Goal: Information Seeking & Learning: Learn about a topic

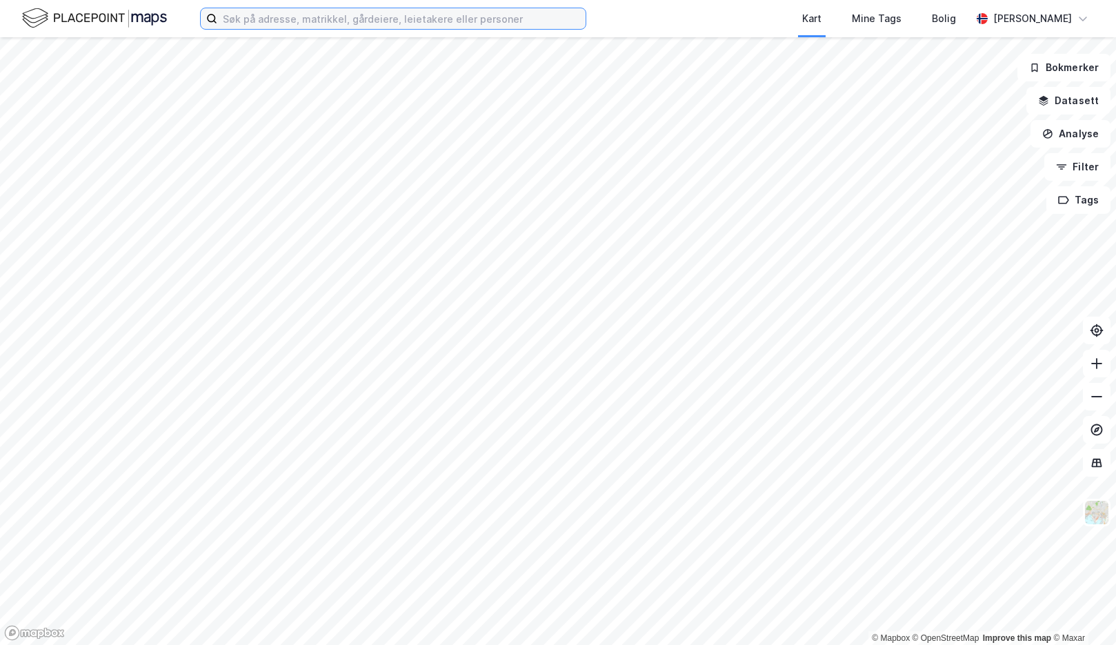
click at [441, 26] on input at bounding box center [401, 18] width 368 height 21
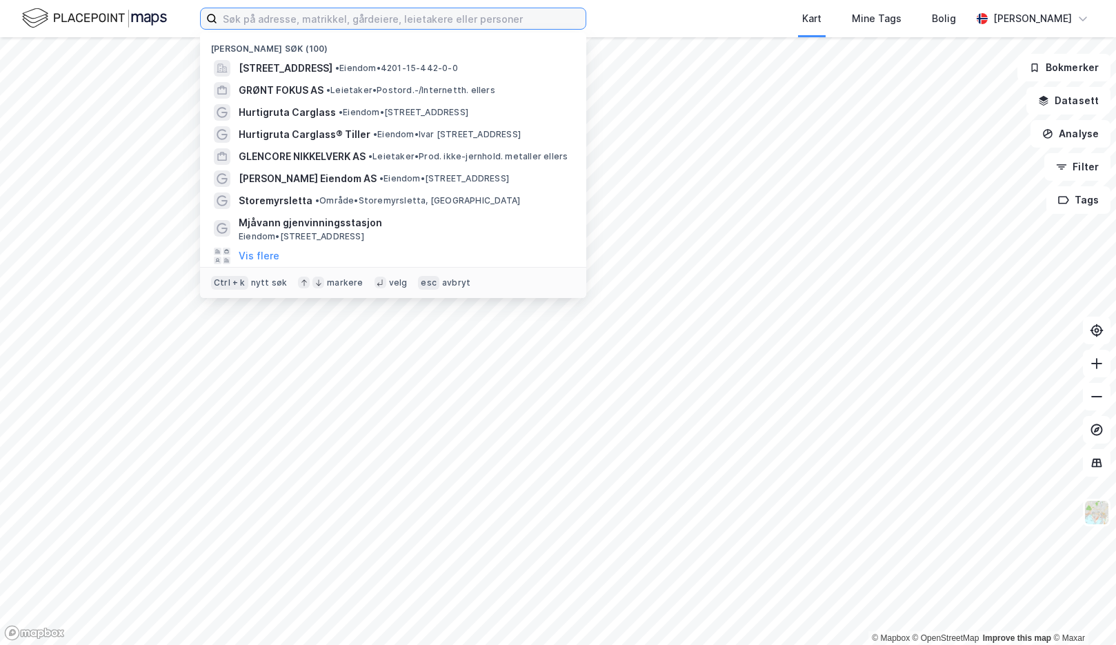
paste input "Barstølveien 52"
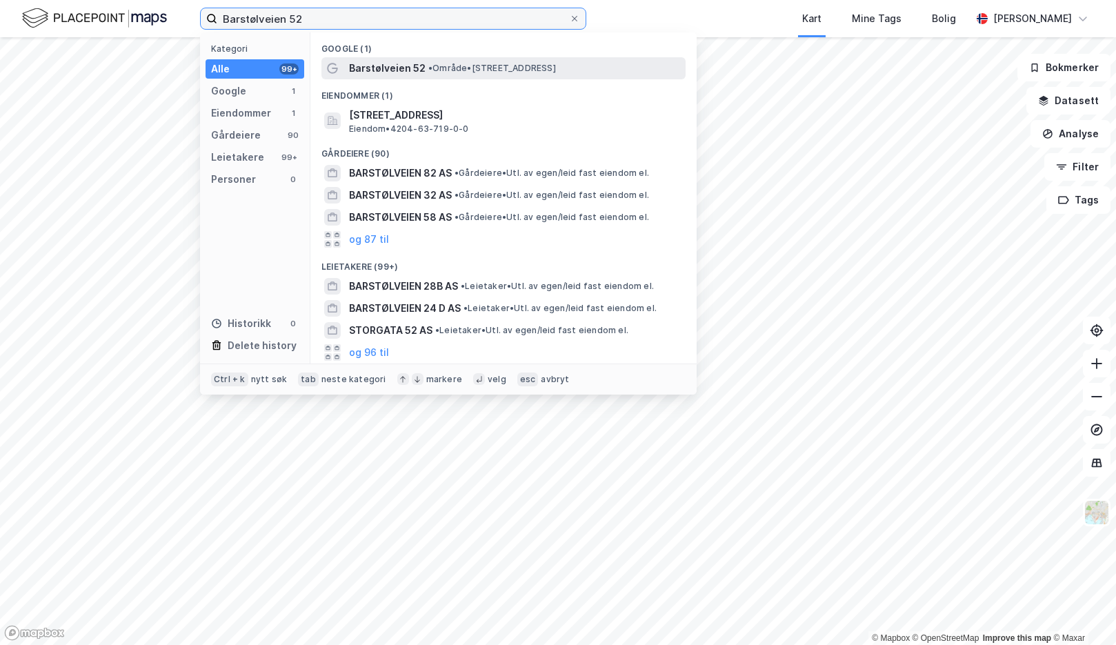
type input "Barstølveien 52"
click at [448, 63] on span "• Område • [STREET_ADDRESS]" at bounding box center [492, 68] width 128 height 11
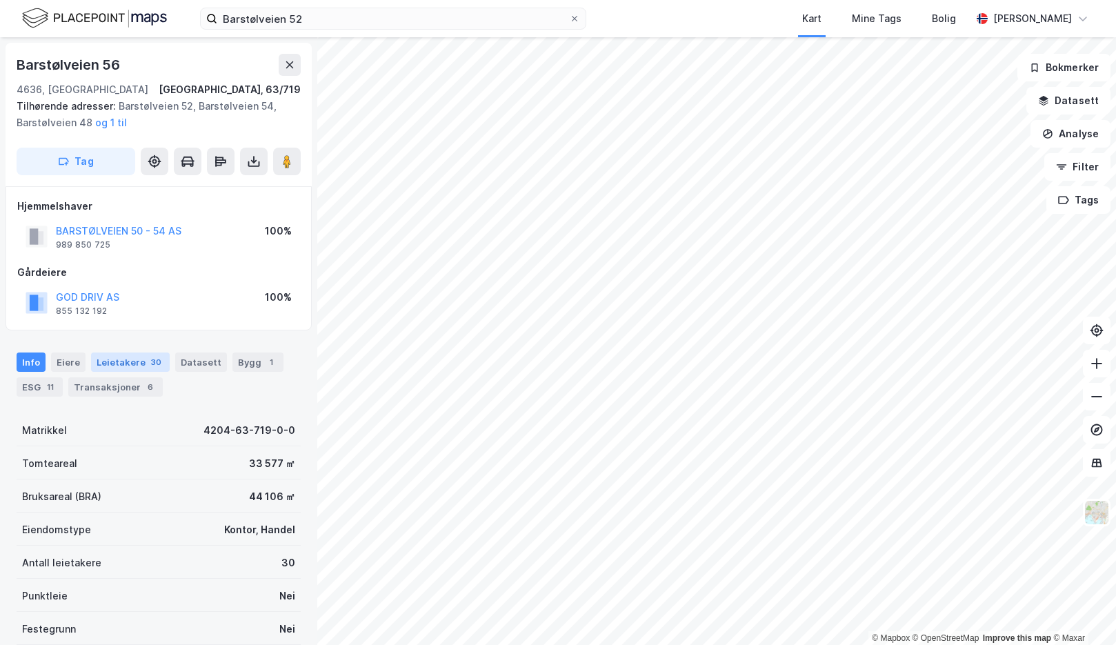
click at [154, 361] on div "30" at bounding box center [156, 362] width 16 height 14
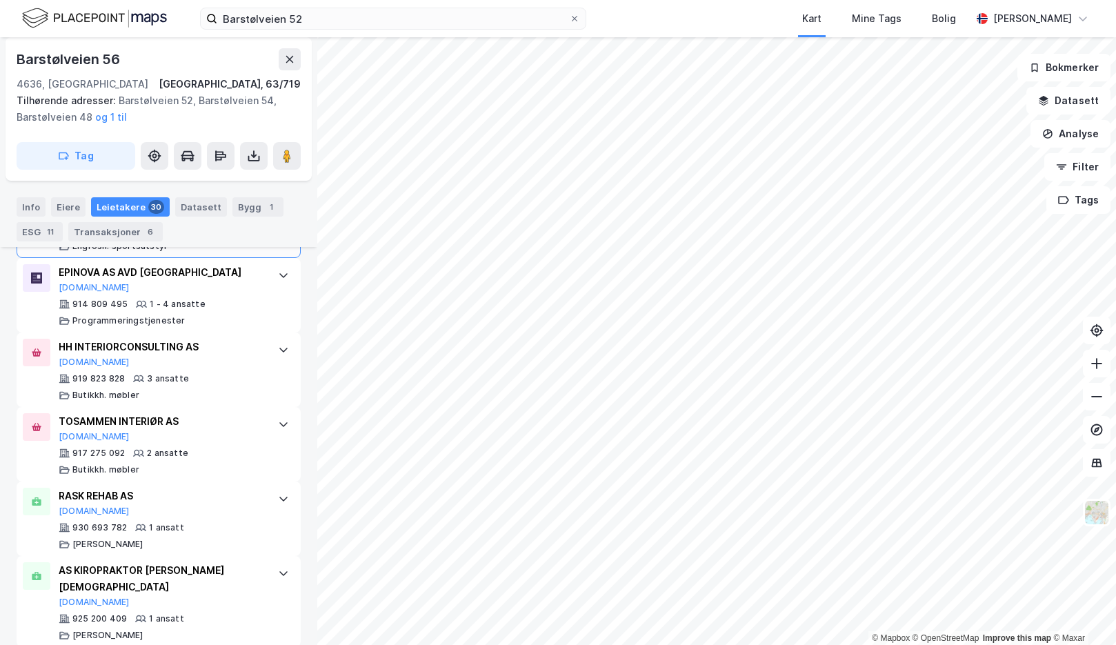
scroll to position [2330, 0]
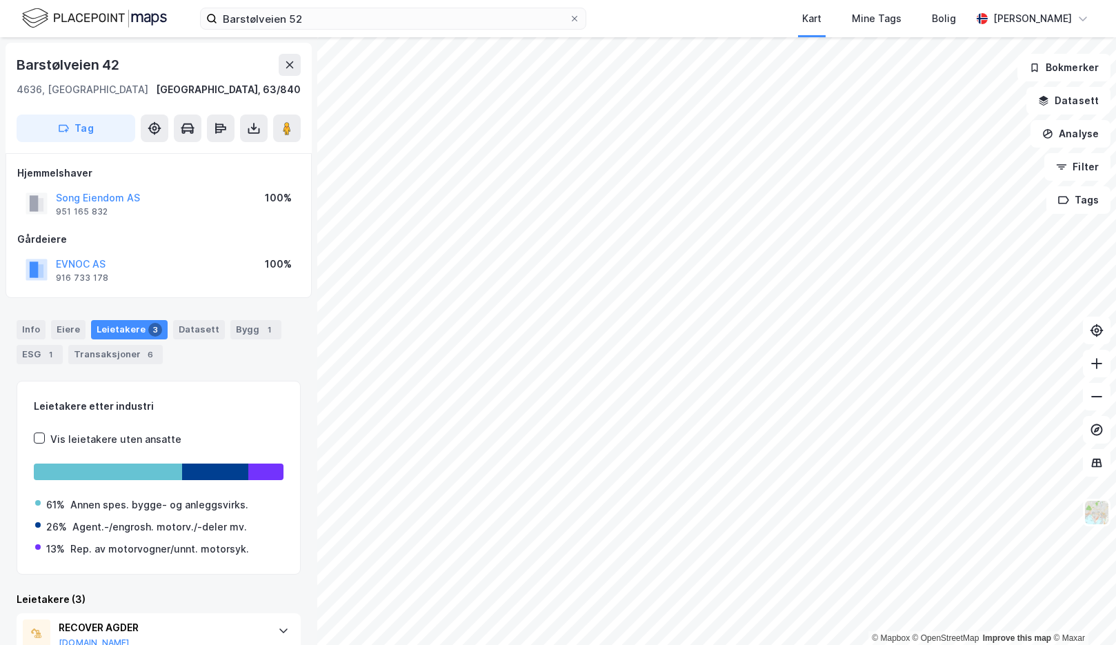
click at [155, 260] on div "EVNOC AS 916 733 178 100%" at bounding box center [158, 269] width 283 height 33
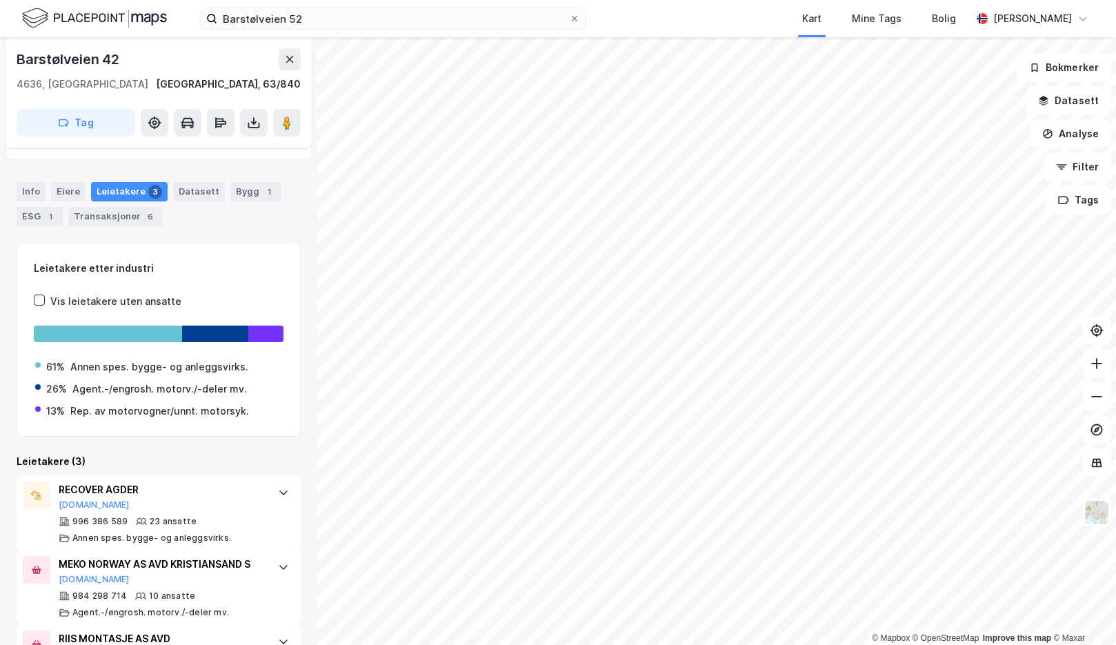
click at [197, 223] on div "Info [PERSON_NAME] 3 Datasett Bygg 1 ESG 1 Transaksjoner 6" at bounding box center [159, 204] width 284 height 44
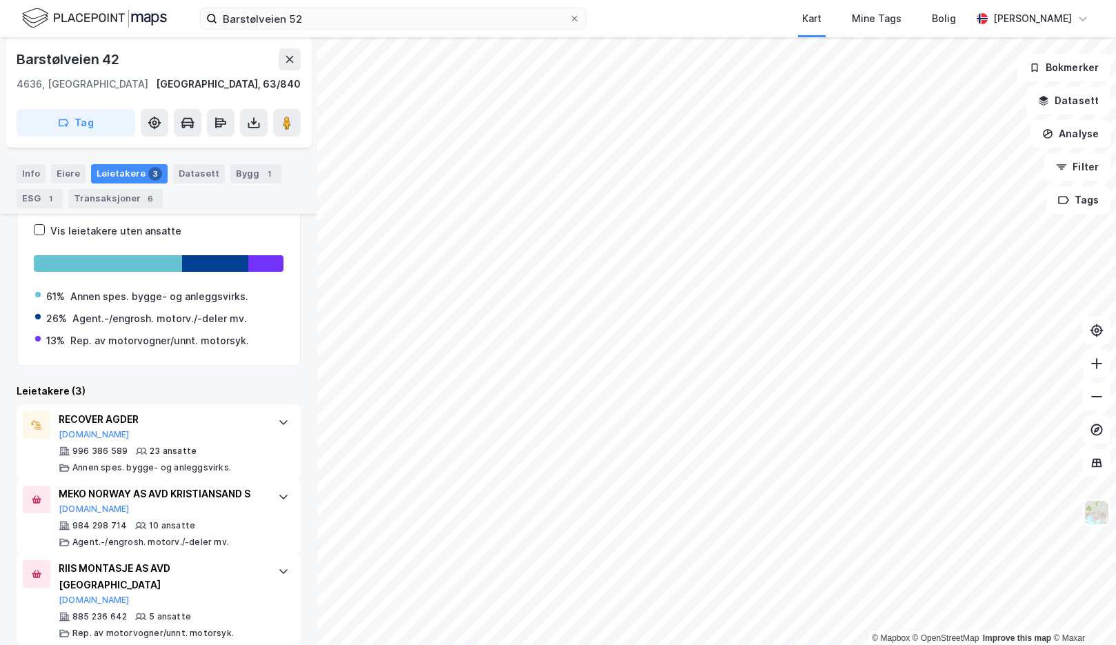
click at [178, 355] on div "Leietakere etter industri Vis leietakere uten ansatte 61% Annen spes. bygge- og…" at bounding box center [159, 269] width 284 height 194
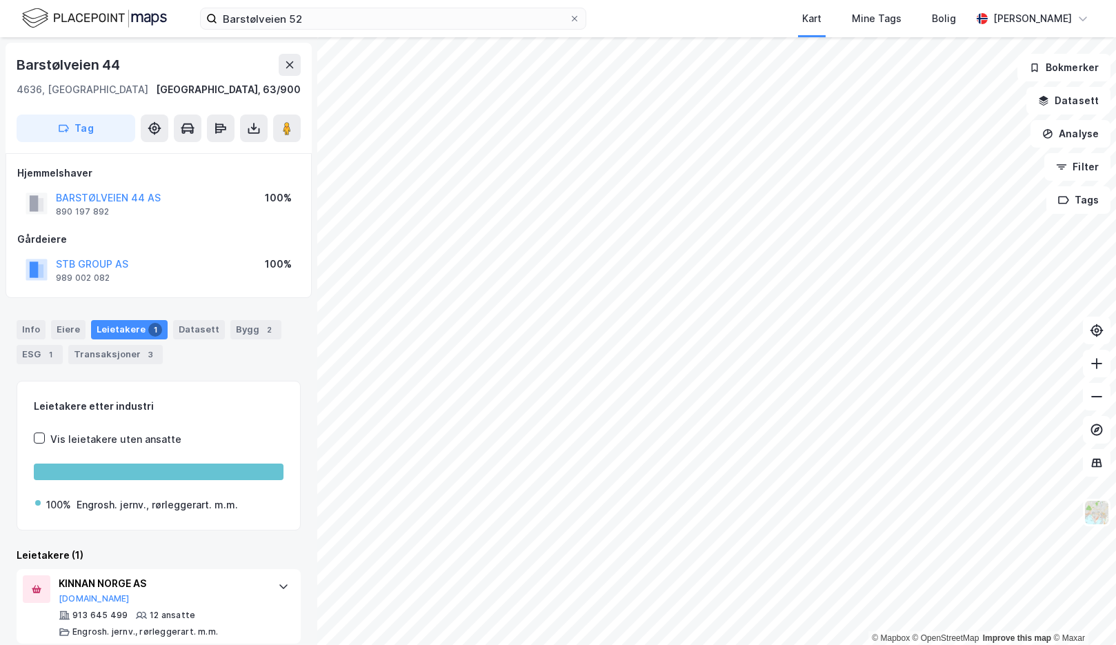
click at [205, 361] on div "Info [PERSON_NAME] 1 Datasett Bygg 2 ESG 1 Transaksjoner 3" at bounding box center [159, 342] width 284 height 44
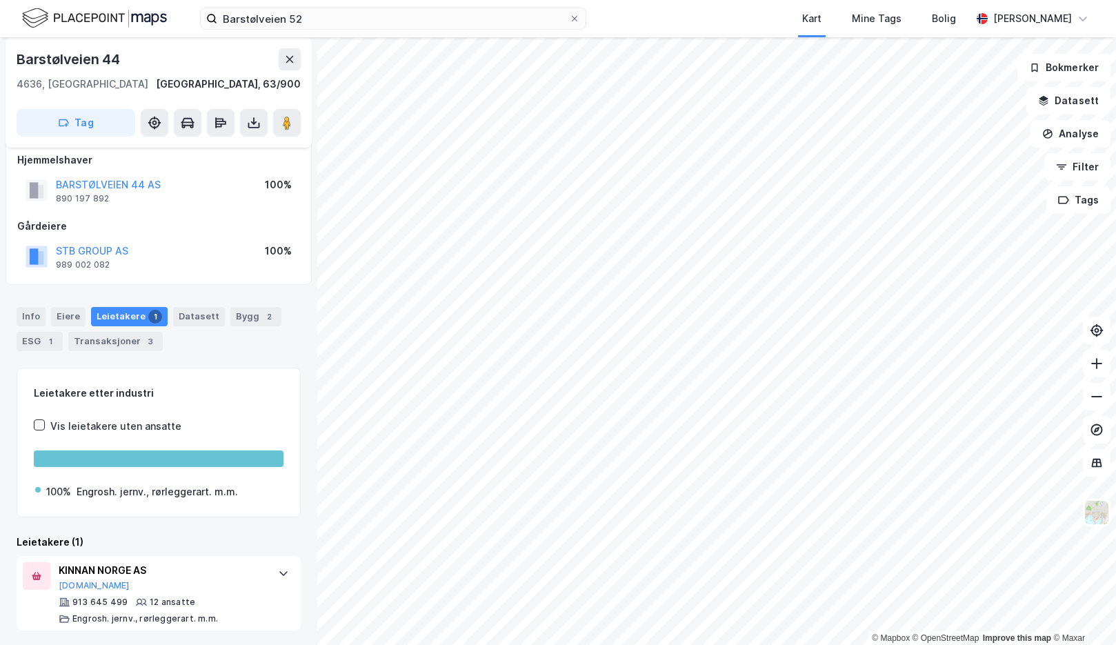
scroll to position [15, 0]
click at [159, 536] on div "Leietakere (1)" at bounding box center [159, 540] width 284 height 17
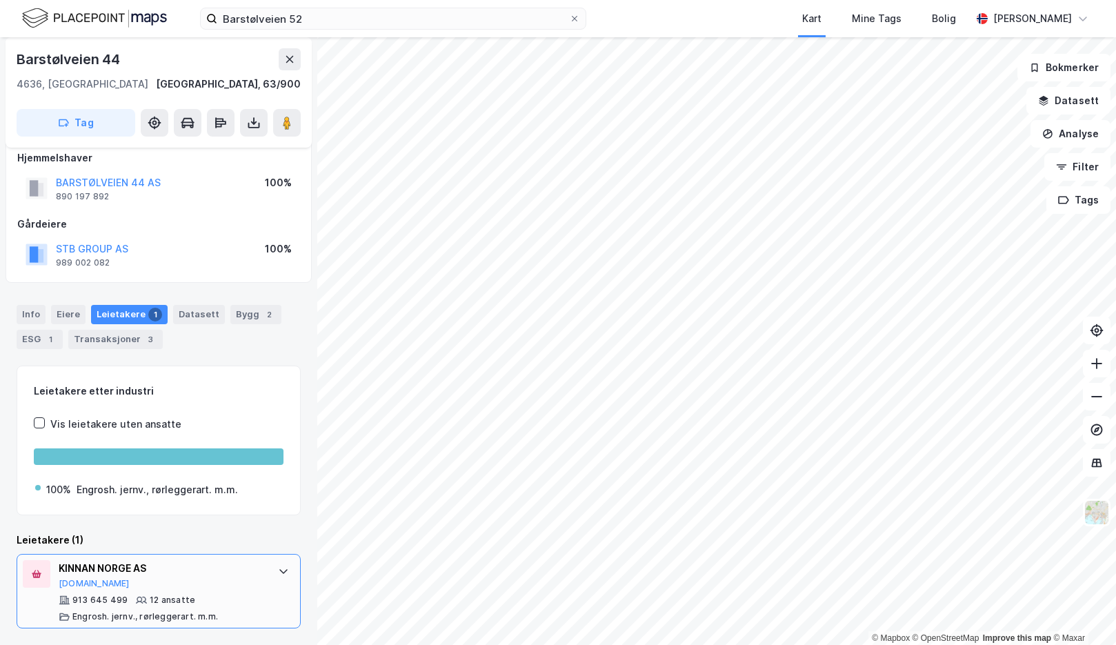
click at [272, 561] on div at bounding box center [283, 571] width 22 height 22
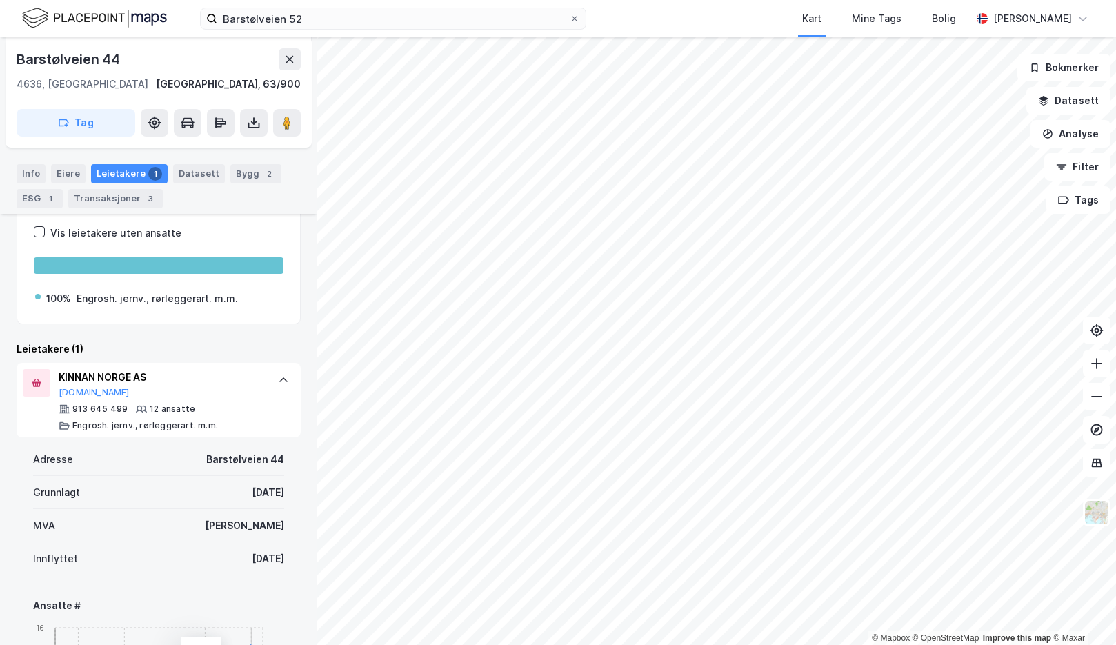
scroll to position [291, 0]
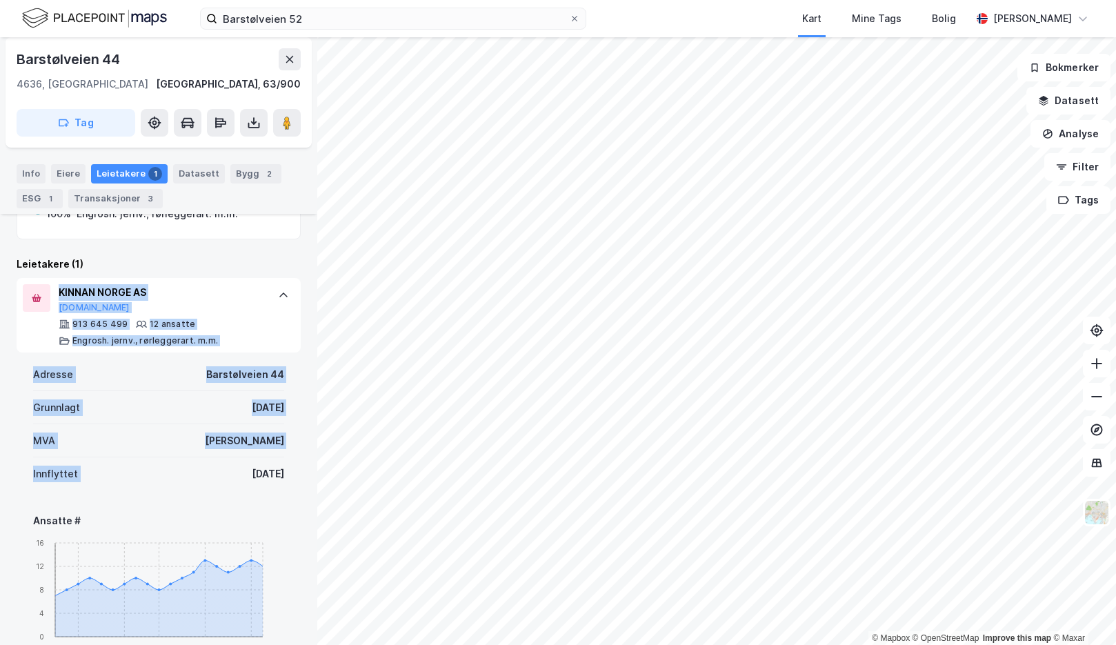
drag, startPoint x: 290, startPoint y: 477, endPoint x: 226, endPoint y: 468, distance: 65.5
click at [226, 468] on div "Barstølveien 44 4636, [GEOGRAPHIC_DATA] [GEOGRAPHIC_DATA], 63/900 Tag Hjemmelsh…" at bounding box center [158, 341] width 317 height 608
click at [252, 468] on div "[DATE]" at bounding box center [268, 473] width 32 height 17
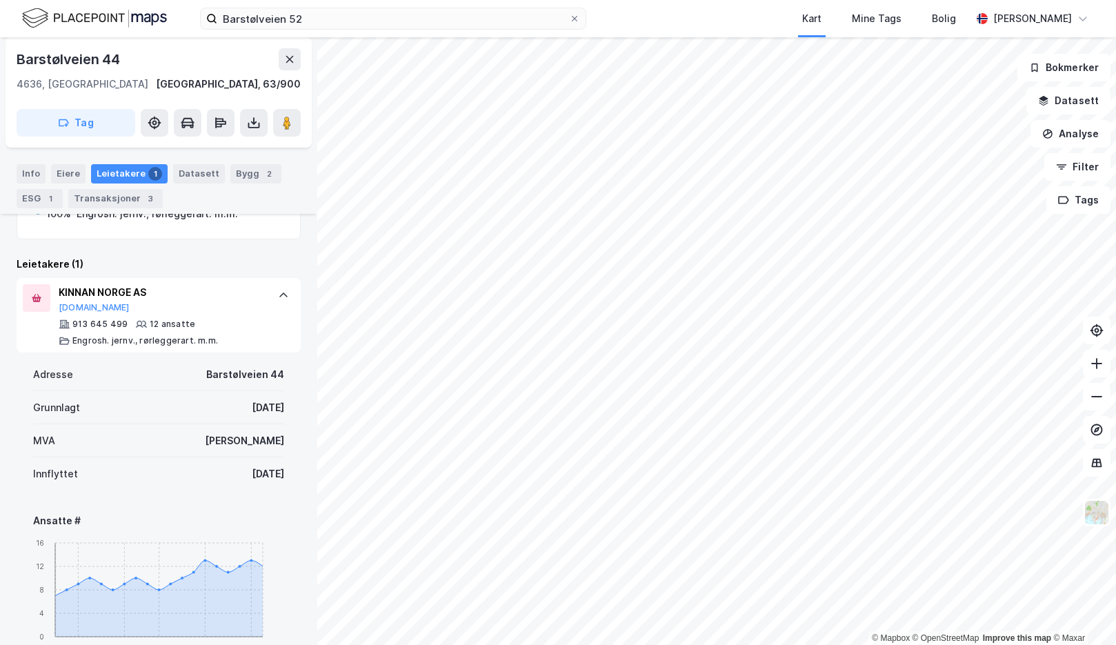
click at [207, 445] on div "MVA Ja" at bounding box center [158, 440] width 251 height 33
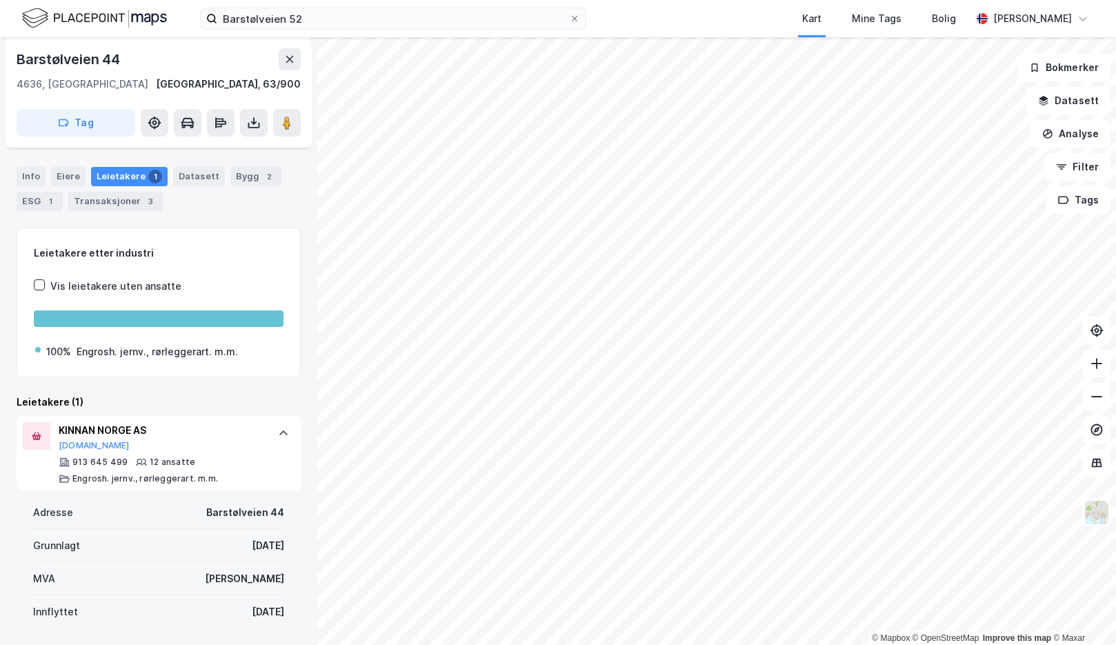
click at [203, 395] on div "Leietakere (1)" at bounding box center [159, 402] width 284 height 17
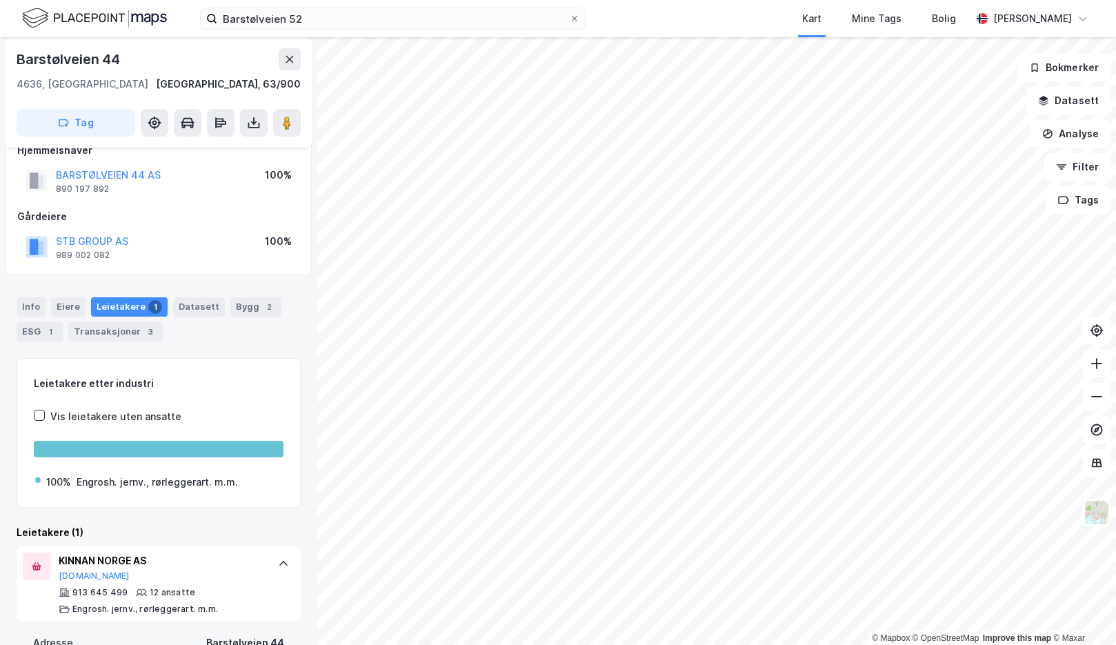
scroll to position [0, 0]
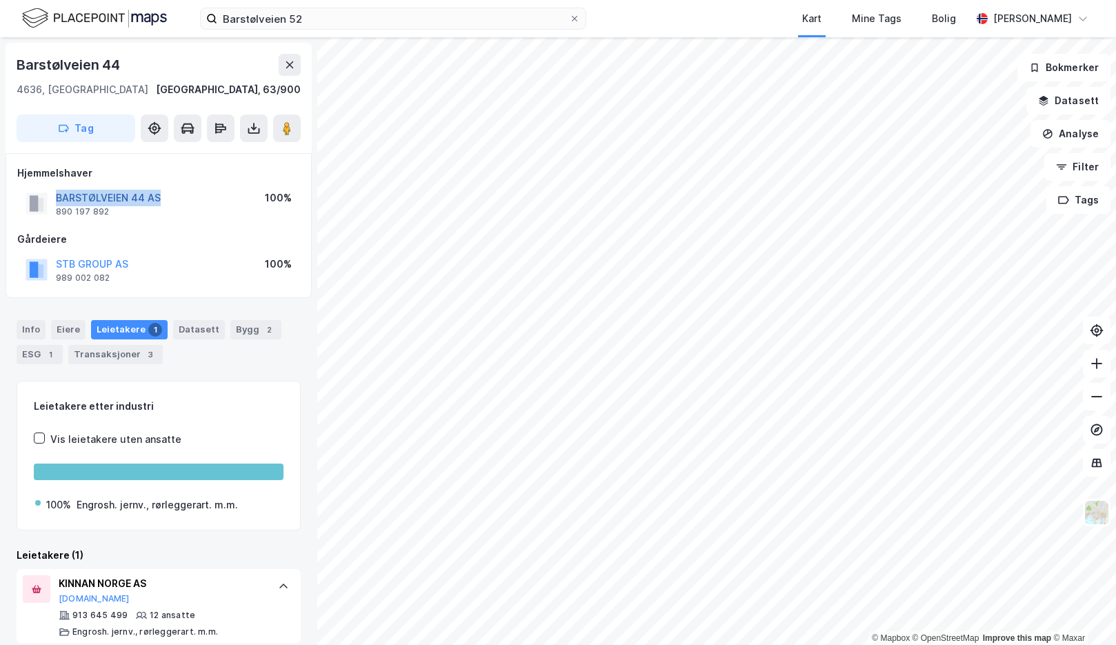
drag, startPoint x: 170, startPoint y: 194, endPoint x: 58, endPoint y: 197, distance: 111.8
click at [58, 197] on div "BARSTØLVEIEN 44 AS 890 197 892 100%" at bounding box center [158, 203] width 283 height 33
copy button "BARSTØLVEIEN 44 AS"
click at [211, 306] on div "Info [PERSON_NAME] 1 Datasett Bygg 2 ESG 1 Transaksjoner 3" at bounding box center [158, 336] width 317 height 66
click at [206, 350] on div "Info [PERSON_NAME] 1 Datasett Bygg 2 ESG 1 Transaksjoner 3" at bounding box center [159, 342] width 284 height 44
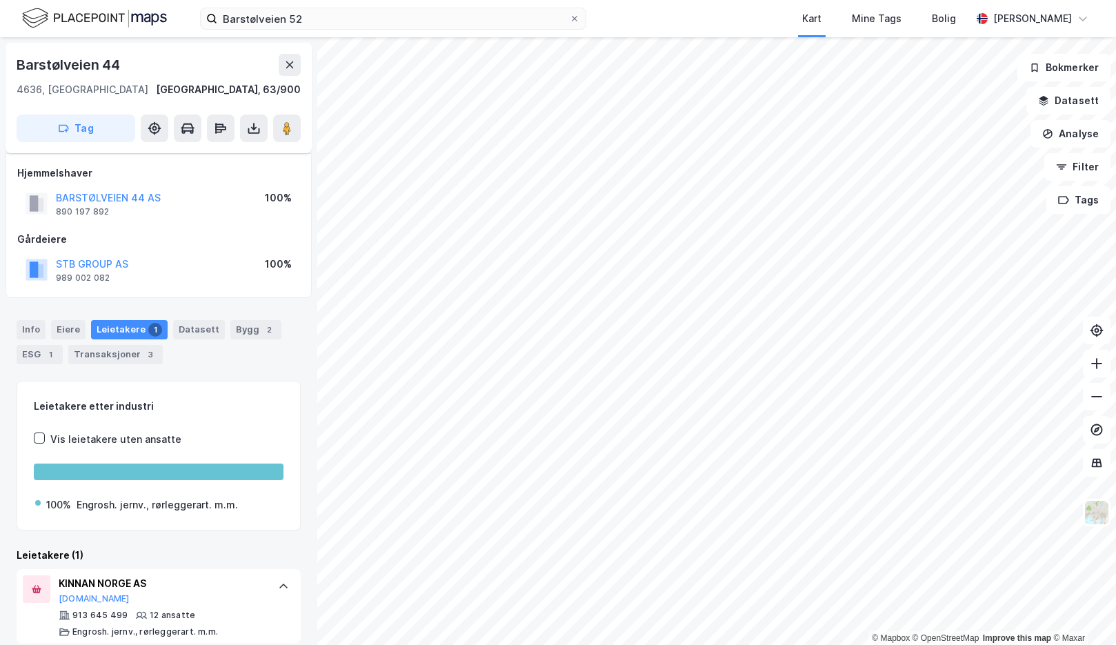
scroll to position [69, 0]
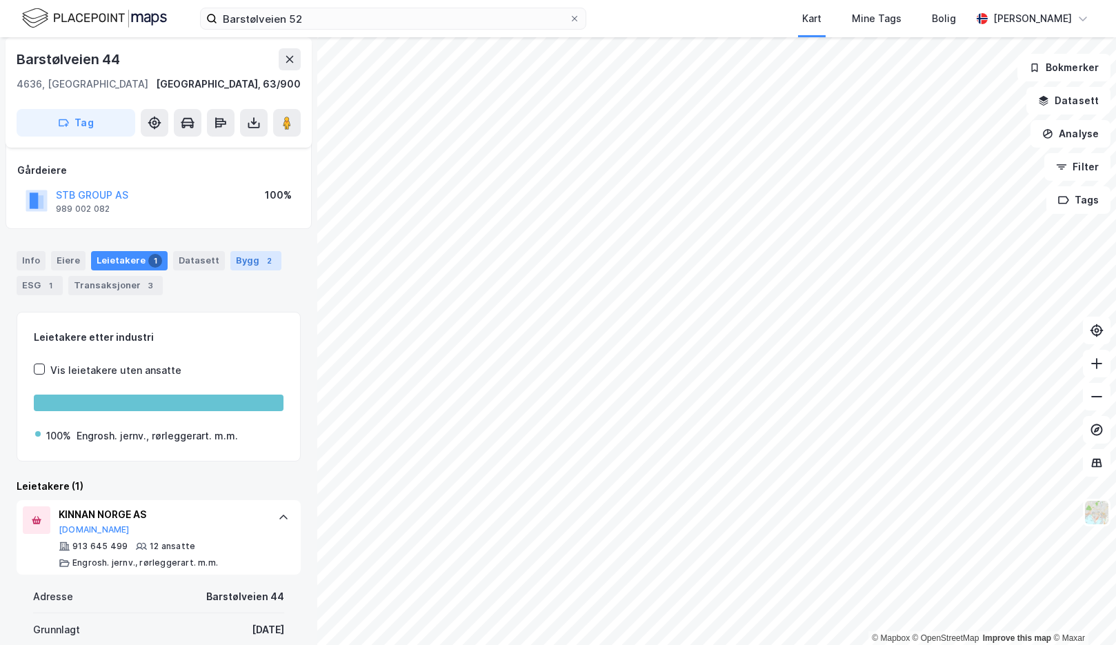
click at [262, 261] on div "2" at bounding box center [269, 261] width 14 height 14
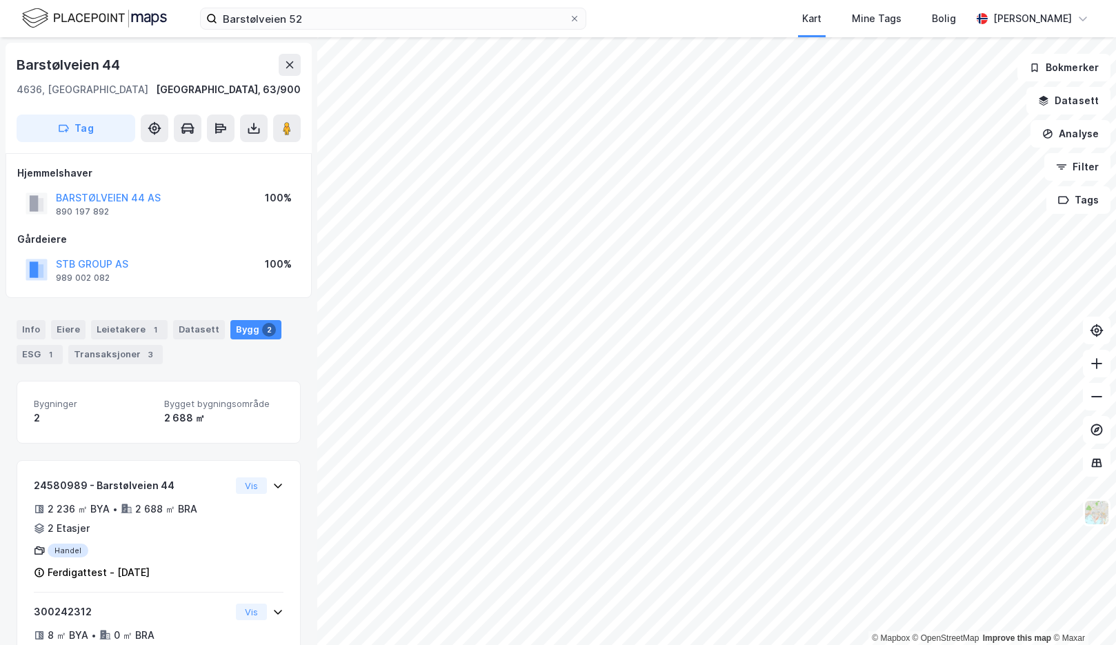
click at [182, 364] on div "Info [PERSON_NAME] 1 Datasett Bygg 2 ESG 1 Transaksjoner 3" at bounding box center [158, 336] width 317 height 66
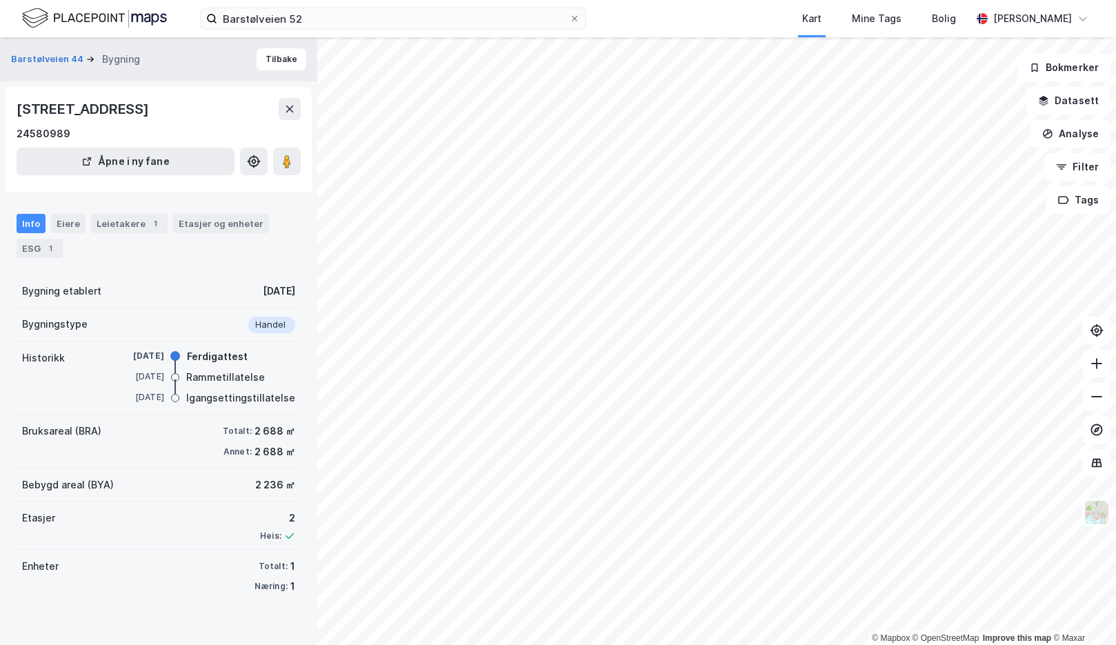
click at [184, 431] on div "Bruksareal (BRA) Totalt: 2 688 ㎡ Annet: 2 688 ㎡" at bounding box center [159, 441] width 284 height 54
click at [179, 423] on div "Bruksareal (BRA) Totalt: 2 688 ㎡ Annet: 2 688 ㎡" at bounding box center [159, 441] width 284 height 54
drag, startPoint x: 260, startPoint y: 358, endPoint x: 185, endPoint y: 355, distance: 75.2
click at [185, 355] on div "[DATE] Ferdigattest" at bounding box center [202, 357] width 186 height 15
click at [179, 325] on div "Bygningstype Handel" at bounding box center [159, 325] width 284 height 34
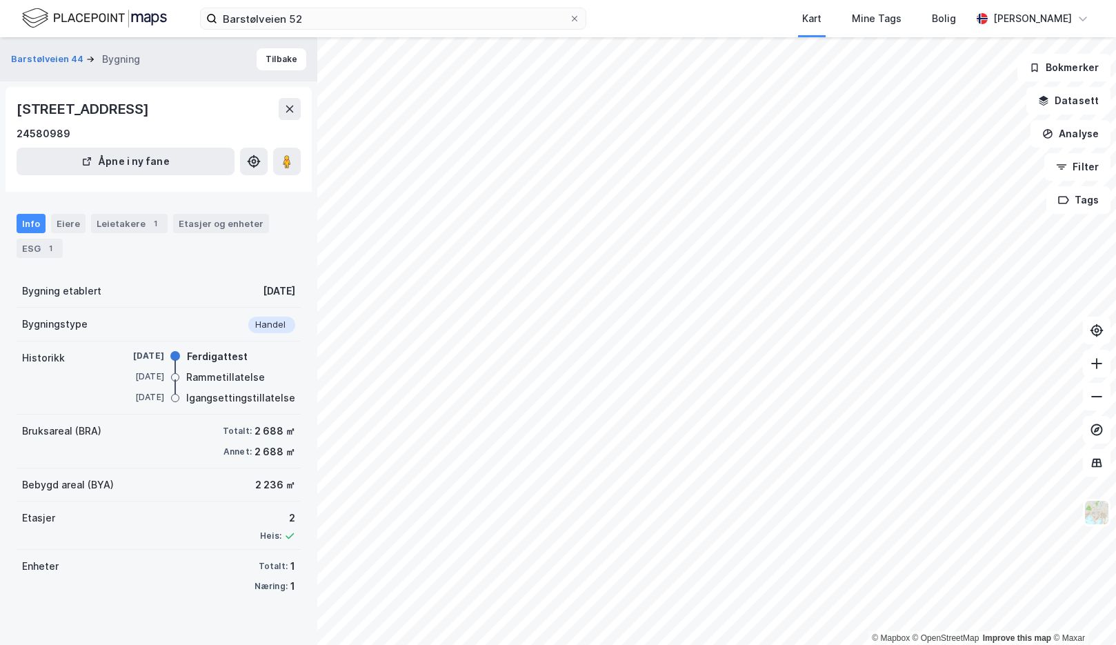
click at [153, 445] on div "Bruksareal (BRA) Totalt: 2 688 ㎡ Annet: 2 688 ㎡" at bounding box center [159, 441] width 284 height 54
drag, startPoint x: 171, startPoint y: 435, endPoint x: 256, endPoint y: 441, distance: 85.0
click at [256, 441] on div "Bruksareal (BRA) Totalt: 2 688 ㎡ Annet: 2 688 ㎡" at bounding box center [159, 441] width 284 height 54
drag, startPoint x: 174, startPoint y: 283, endPoint x: 144, endPoint y: 224, distance: 65.7
click at [173, 281] on div "Bygning etablert [DATE]" at bounding box center [159, 290] width 284 height 33
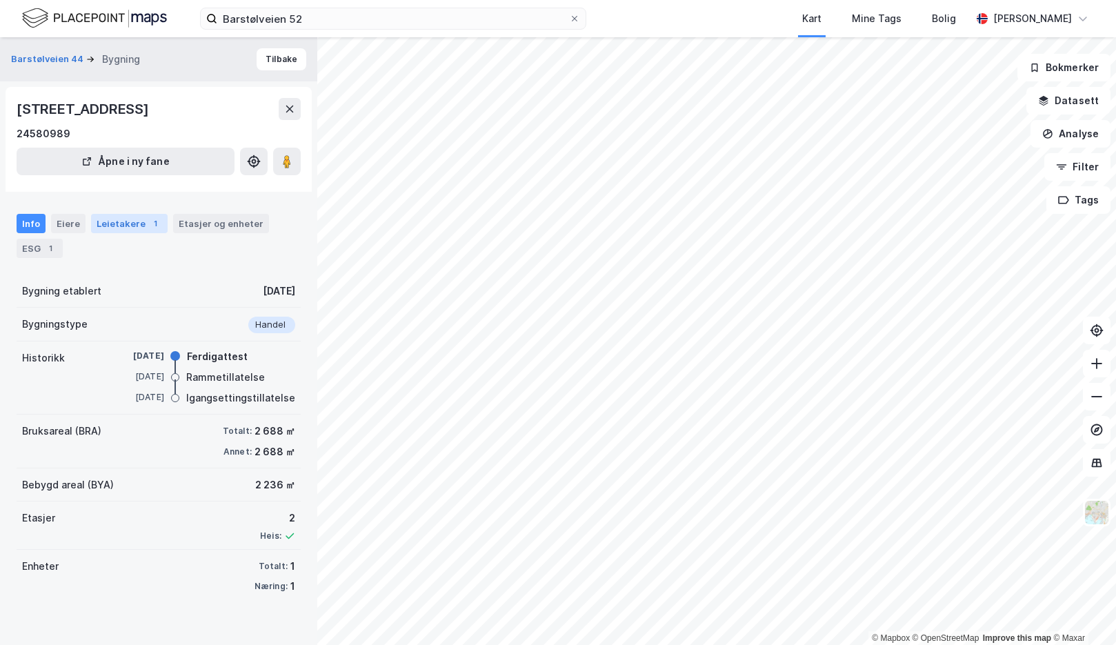
click at [139, 217] on div "Leietakere 1" at bounding box center [129, 223] width 77 height 19
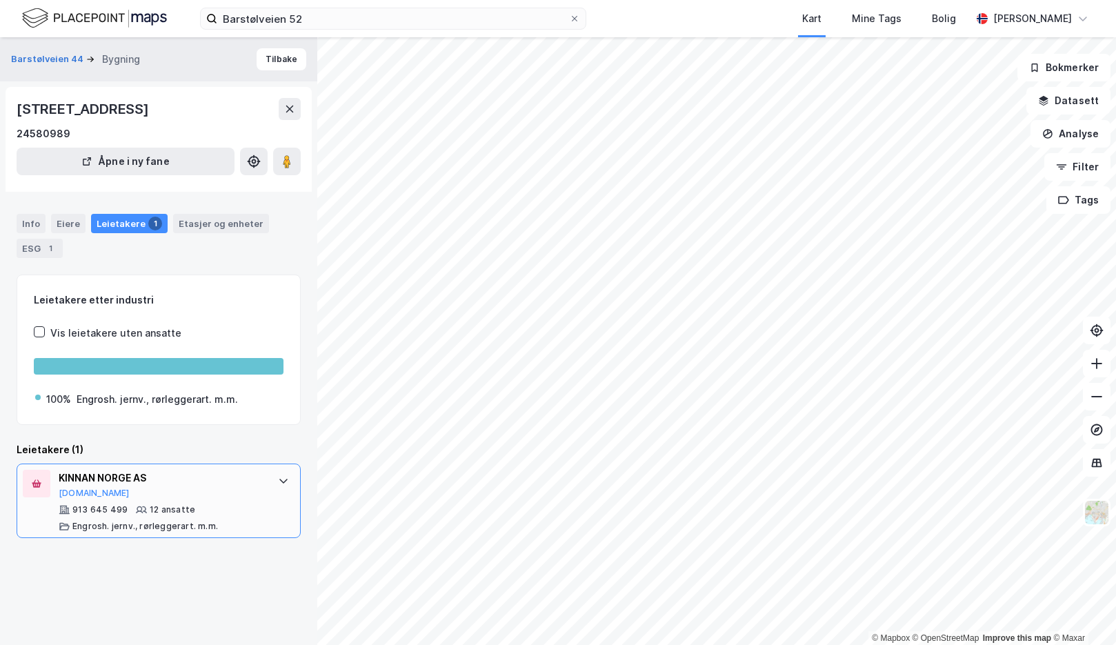
click at [226, 488] on div "KINNAN NORGE AS [DOMAIN_NAME]" at bounding box center [162, 484] width 206 height 29
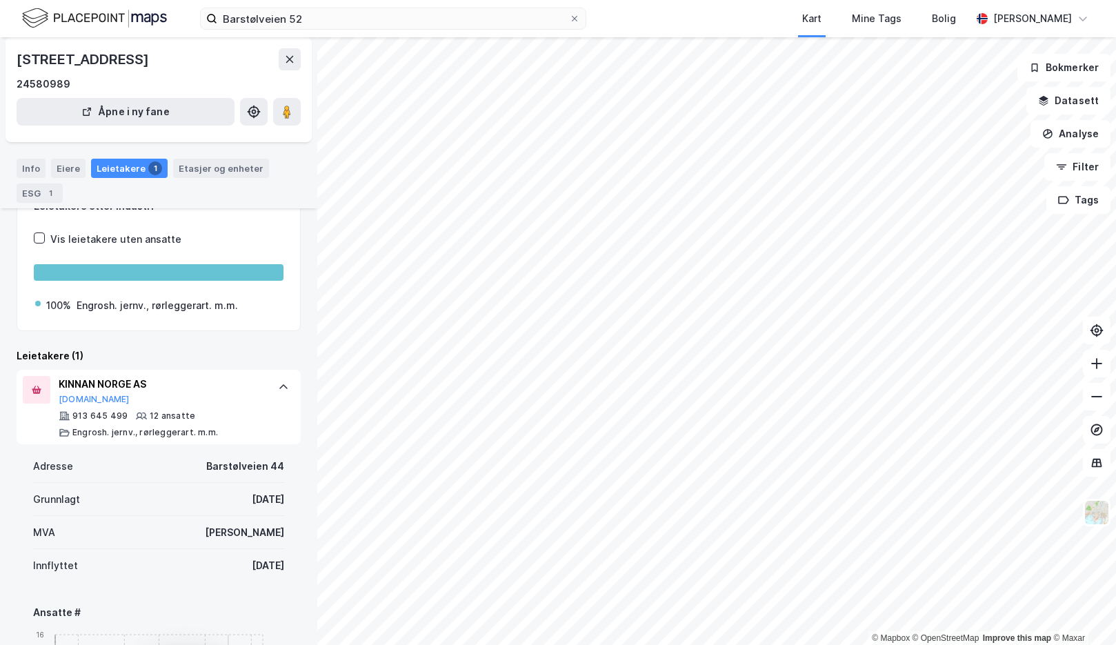
scroll to position [276, 0]
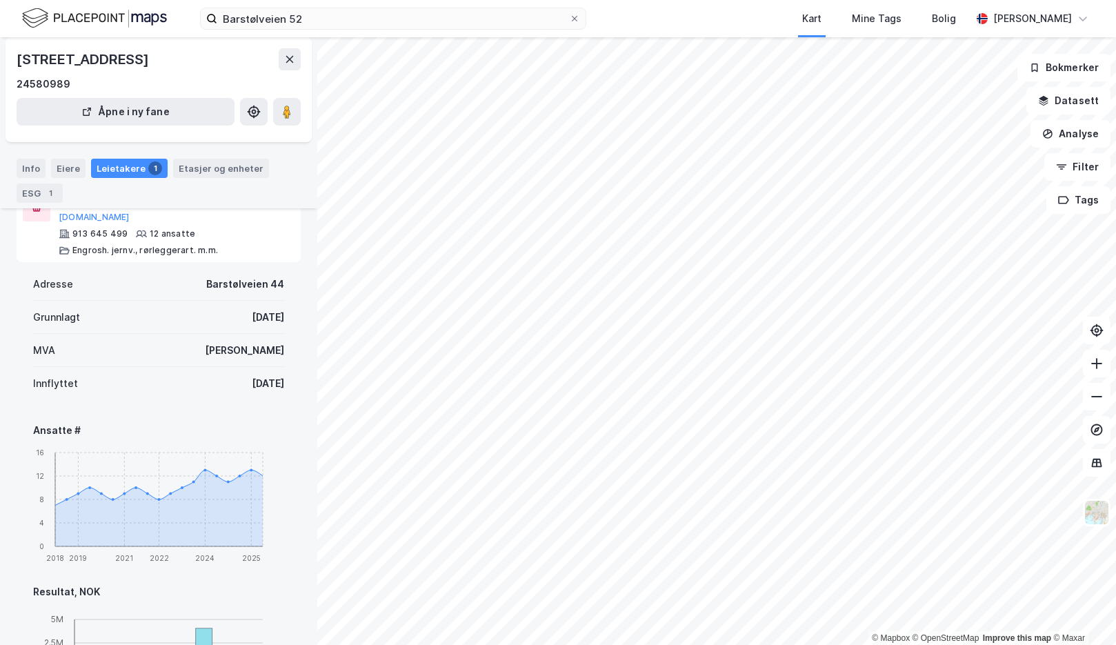
click at [127, 347] on div "MVA Ja" at bounding box center [158, 350] width 251 height 33
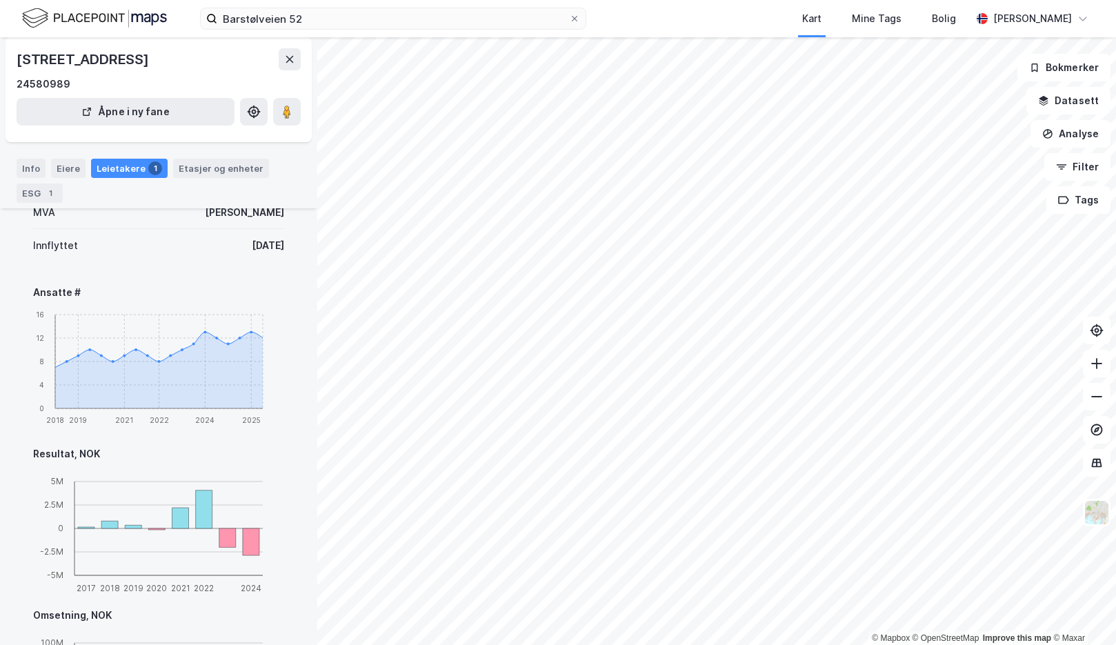
drag, startPoint x: 271, startPoint y: 244, endPoint x: 210, endPoint y: 235, distance: 62.0
click at [210, 235] on div "Innflyttet [DATE]" at bounding box center [158, 245] width 251 height 33
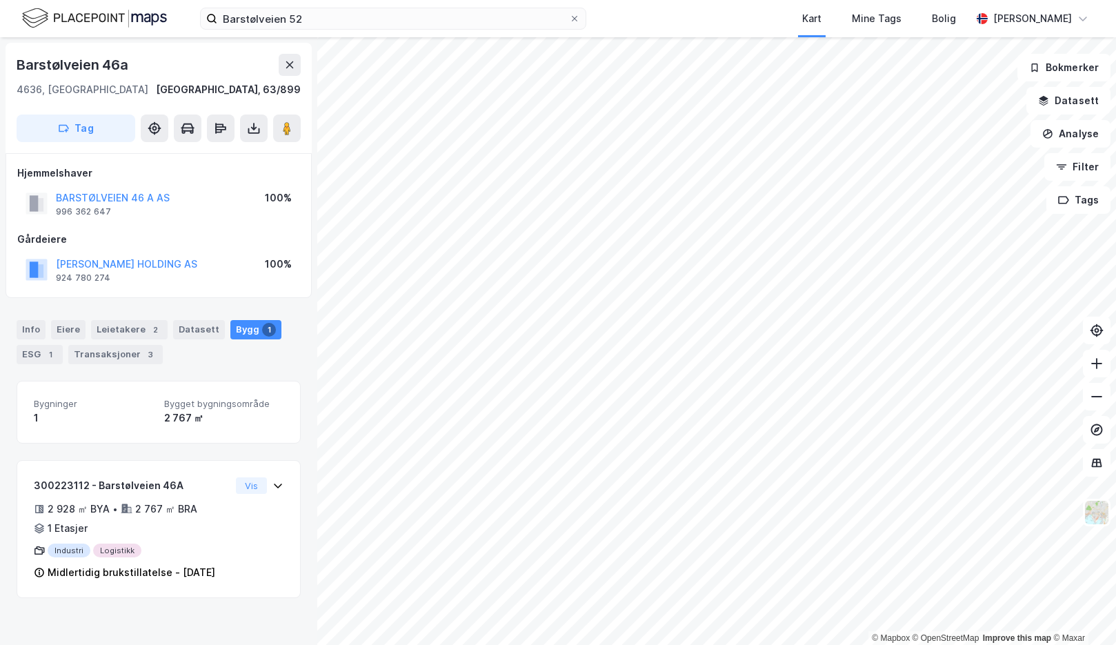
click at [231, 222] on div "Hjemmelshaver BARSTØLVEIEN 46 A AS 996 362 647 100% Gårdeiere [PERSON_NAME] HOL…" at bounding box center [158, 225] width 283 height 121
click at [132, 334] on div "Leietakere 2" at bounding box center [129, 329] width 77 height 19
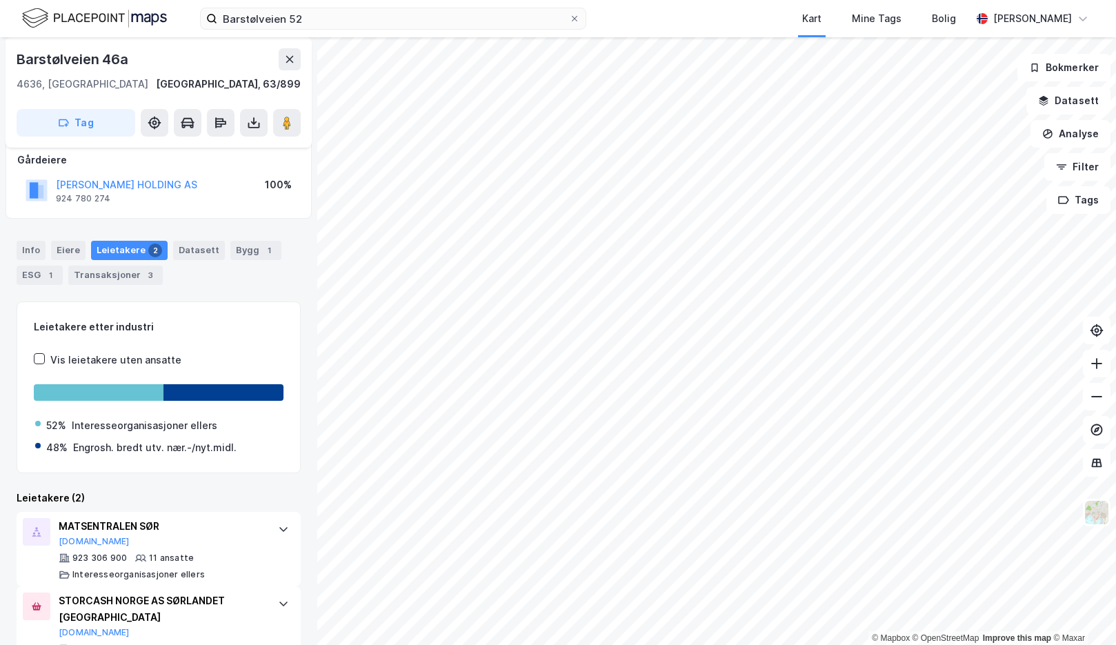
scroll to position [128, 0]
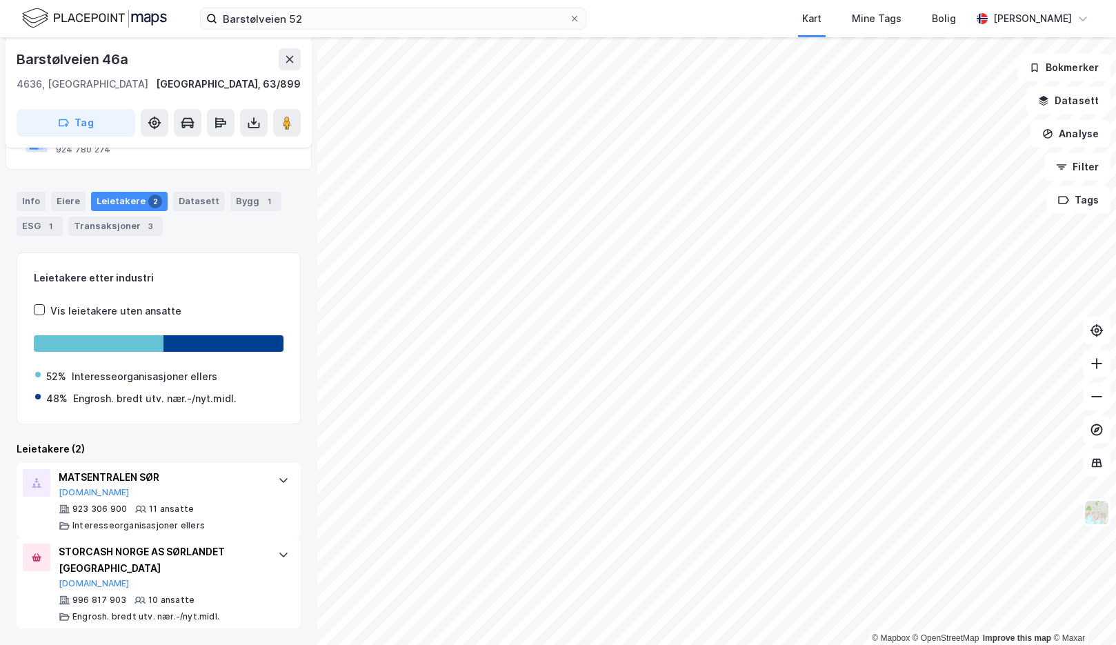
click at [188, 441] on div "Leietakere (2)" at bounding box center [159, 449] width 284 height 17
click at [245, 492] on div "MATSENTRALEN SØR [DOMAIN_NAME]" at bounding box center [162, 483] width 206 height 29
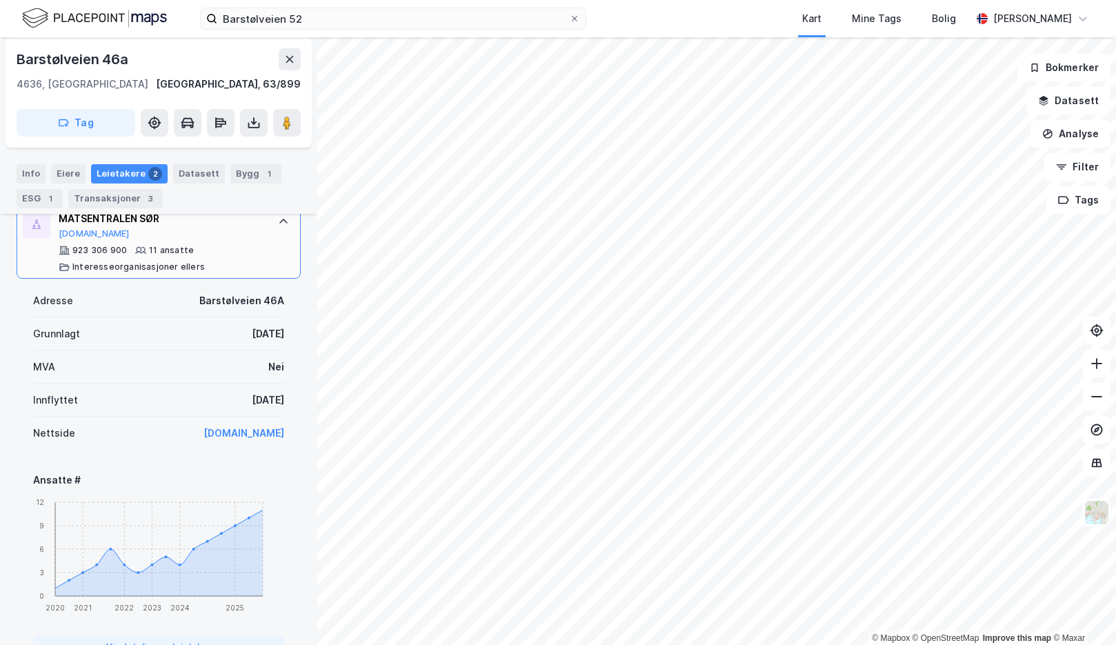
scroll to position [404, 0]
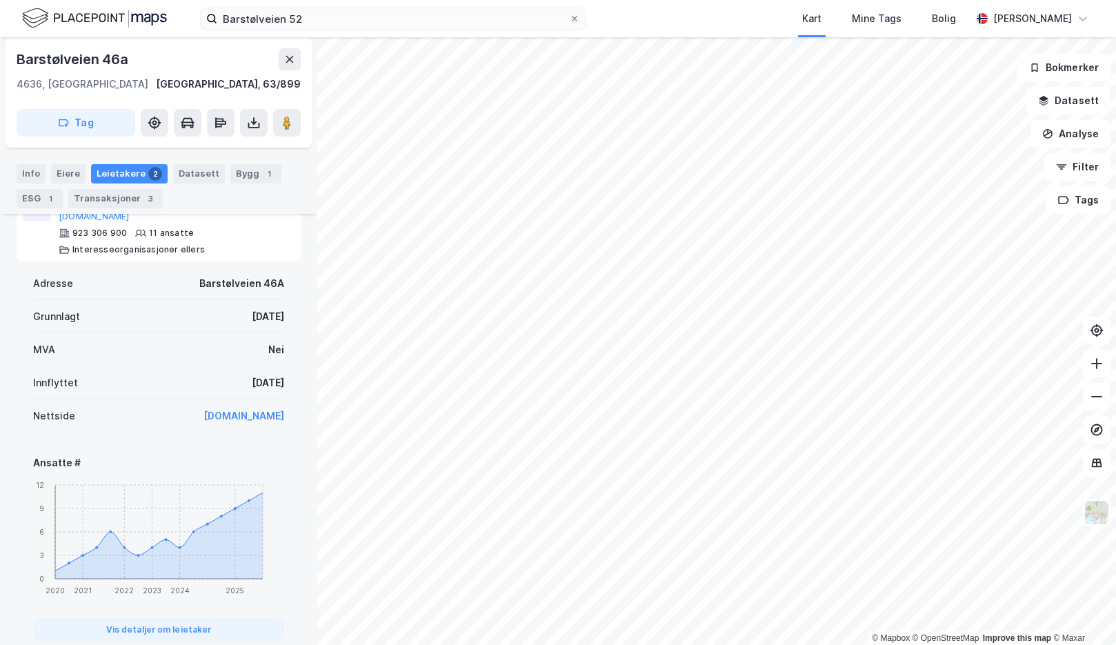
drag, startPoint x: 272, startPoint y: 381, endPoint x: 185, endPoint y: 374, distance: 87.9
click at [185, 374] on div "Innflyttet [DATE]" at bounding box center [158, 382] width 251 height 33
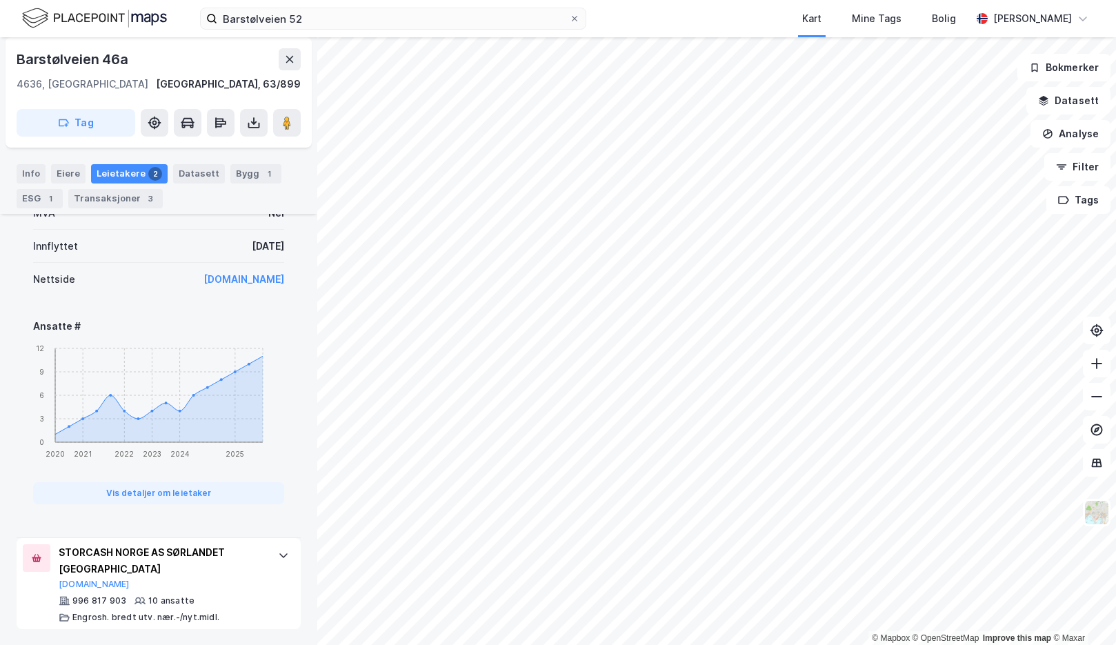
scroll to position [541, 0]
click at [254, 568] on div "STORCASH NORGE AS SØRLANDET STORCASH [DOMAIN_NAME] 996 817 903 10 ansatte Engro…" at bounding box center [159, 582] width 284 height 91
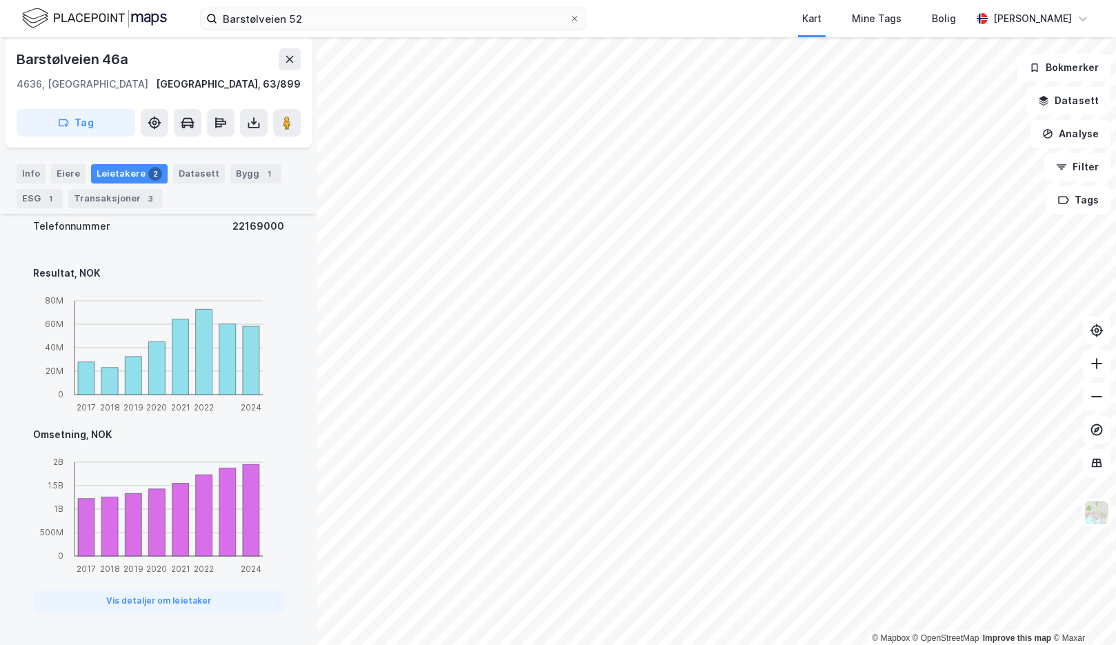
scroll to position [679, 0]
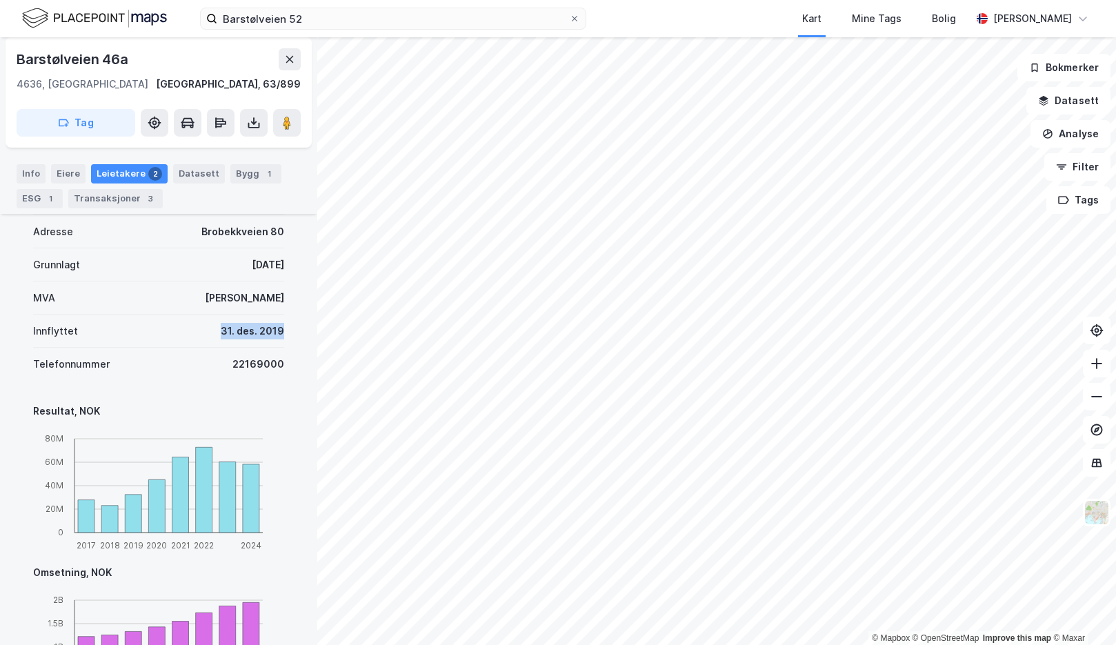
drag, startPoint x: 271, startPoint y: 325, endPoint x: 191, endPoint y: 332, distance: 80.4
click at [191, 332] on div "Denne leietakeren er en del av et større selskap. Informasjonen som vist under …" at bounding box center [159, 430] width 284 height 707
click at [191, 332] on div "Innflyttet [DATE]" at bounding box center [158, 330] width 251 height 33
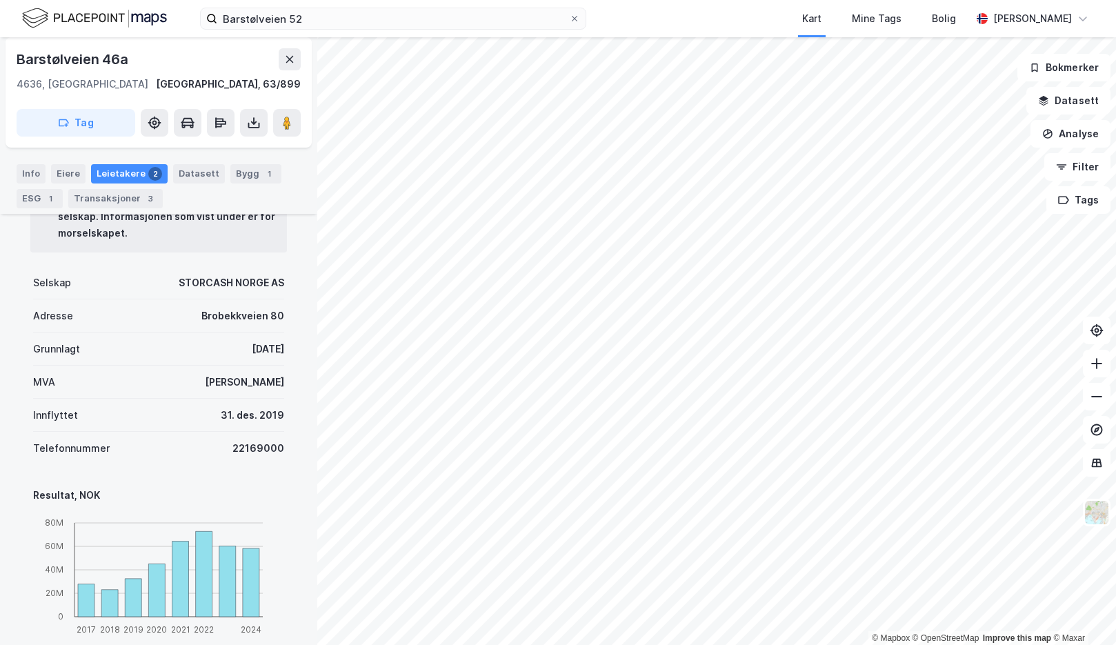
scroll to position [472, 0]
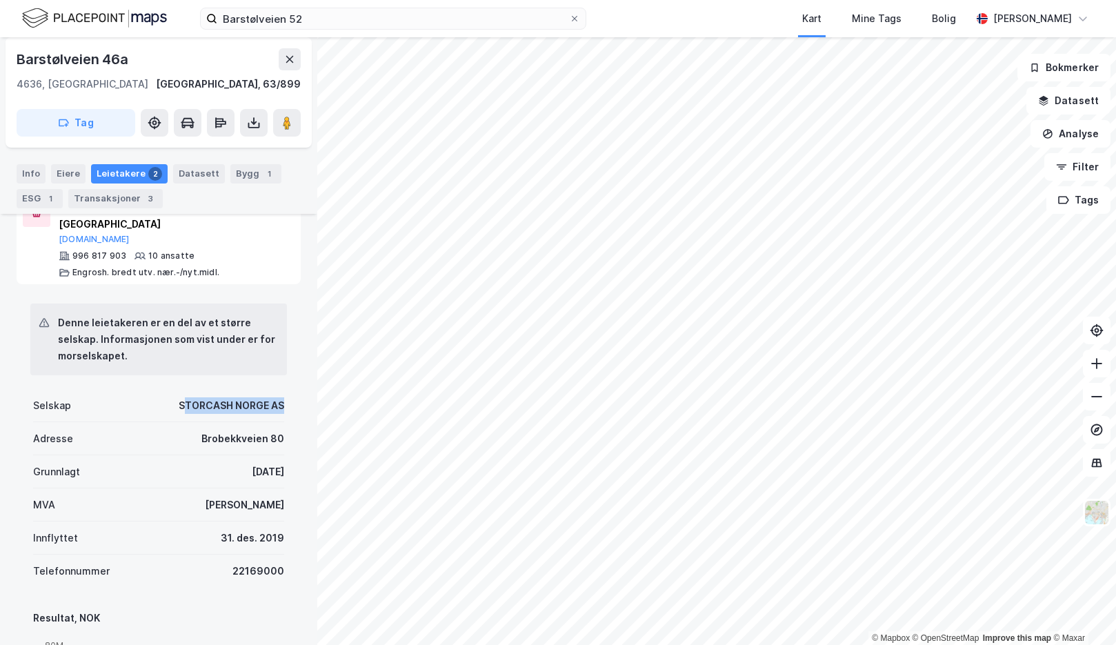
drag, startPoint x: 177, startPoint y: 408, endPoint x: 272, endPoint y: 412, distance: 95.9
click at [272, 412] on div "STORCASH NORGE AS" at bounding box center [232, 405] width 106 height 17
drag, startPoint x: 268, startPoint y: 410, endPoint x: 177, endPoint y: 401, distance: 90.8
click at [177, 401] on div "Denne leietakeren er en del av et større selskap. Informasjonen som vist under …" at bounding box center [159, 637] width 284 height 707
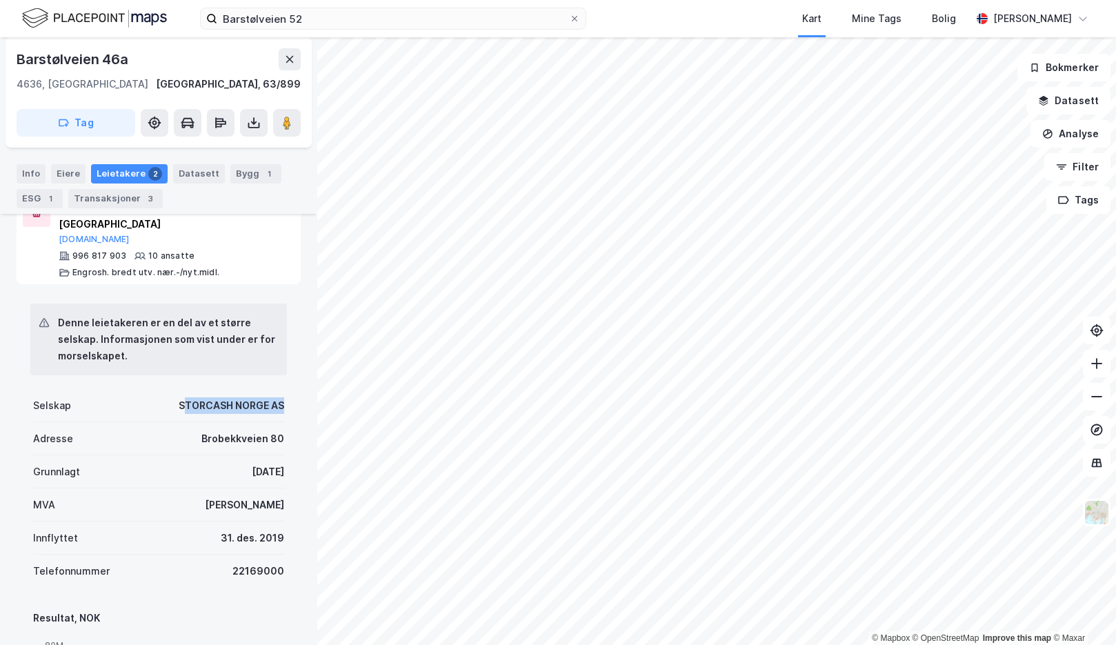
click at [179, 401] on div "STORCASH NORGE AS" at bounding box center [232, 405] width 106 height 17
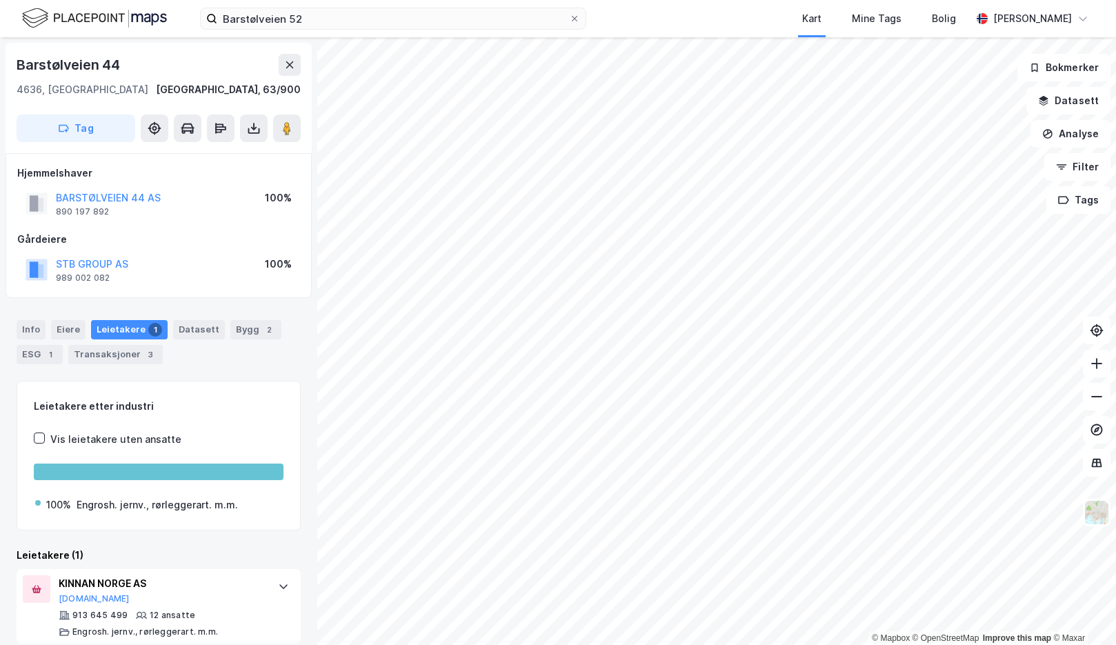
click at [194, 363] on div "Info [PERSON_NAME] 1 Datasett Bygg 2 ESG 1 Transaksjoner 3" at bounding box center [159, 342] width 284 height 44
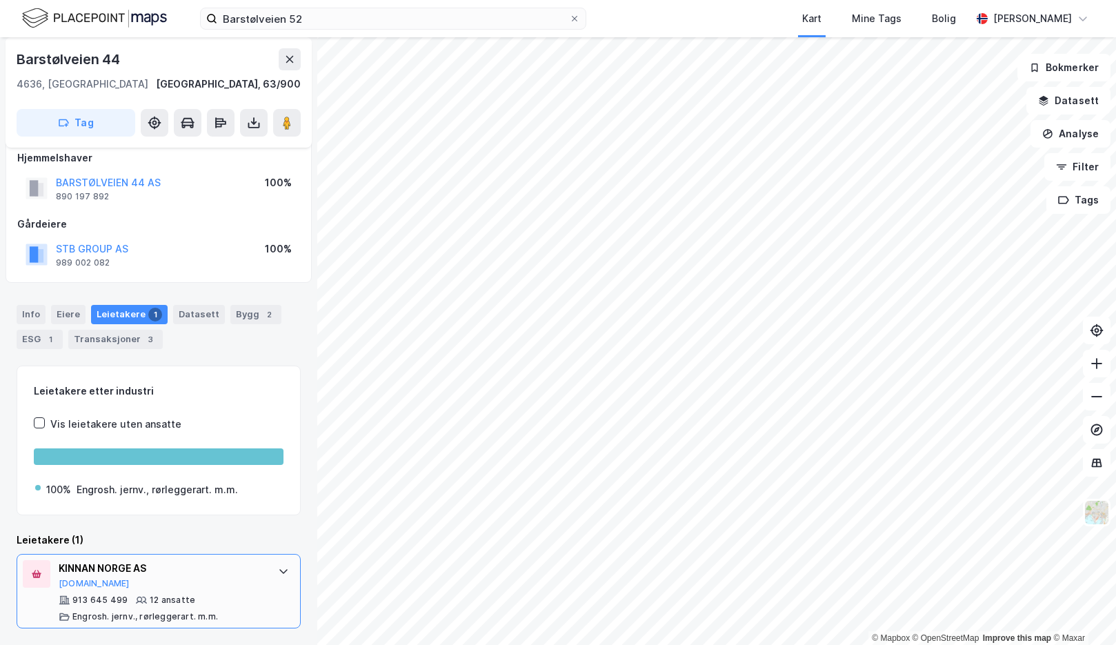
click at [221, 577] on div "KINNAN NORGE AS" at bounding box center [162, 568] width 206 height 17
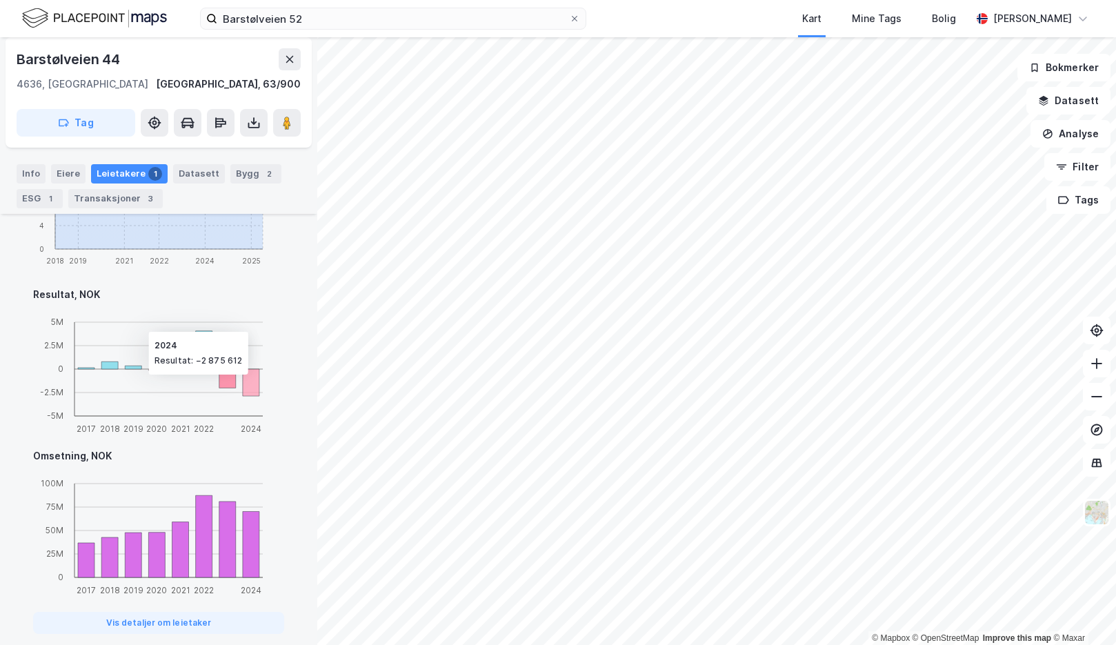
scroll to position [718, 0]
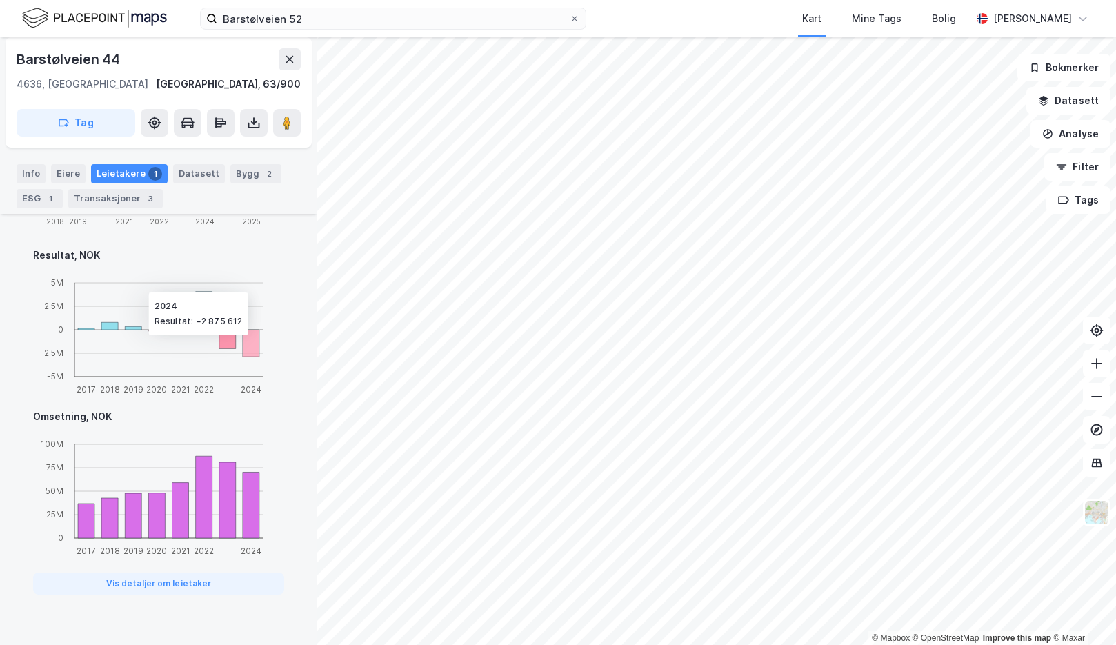
click at [281, 472] on div "Adresse Barstølveien 44 Grunnlagt [DATE] MVA Ja Innflyttet [DATE] Ansatte # 201…" at bounding box center [159, 277] width 284 height 703
click at [188, 577] on button "Vis detaljer om leietaker" at bounding box center [158, 583] width 251 height 22
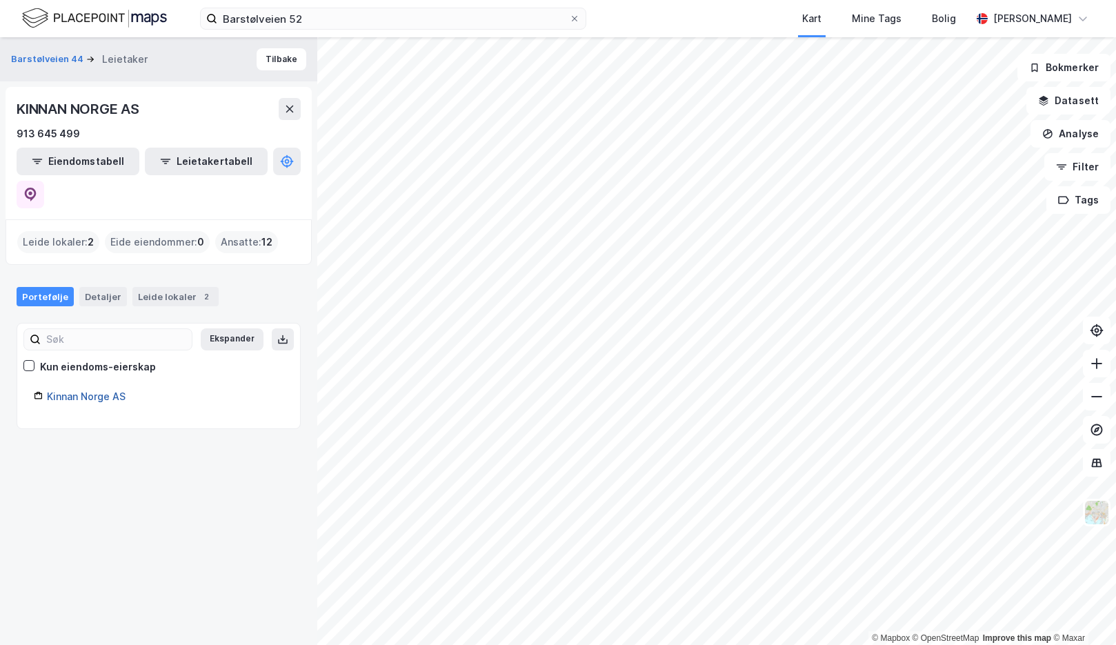
click at [117, 390] on link "Kinnan Norge AS" at bounding box center [86, 396] width 79 height 12
click at [170, 287] on div "Leide lokaler 2" at bounding box center [175, 296] width 86 height 19
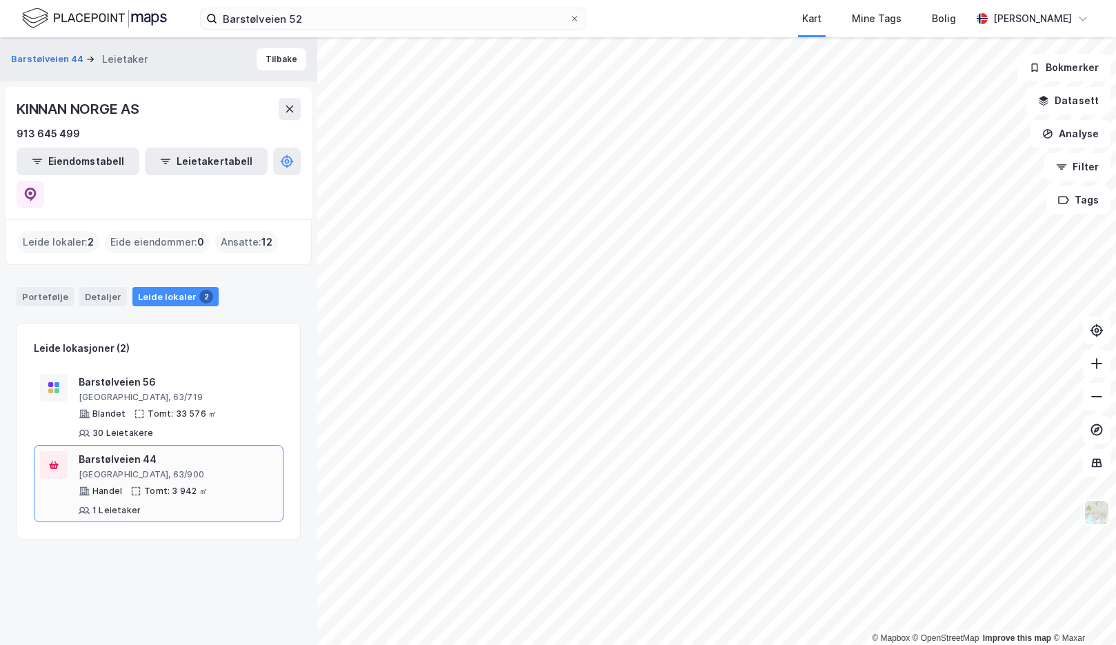
click at [198, 469] on div "[GEOGRAPHIC_DATA], 63/900" at bounding box center [178, 474] width 199 height 11
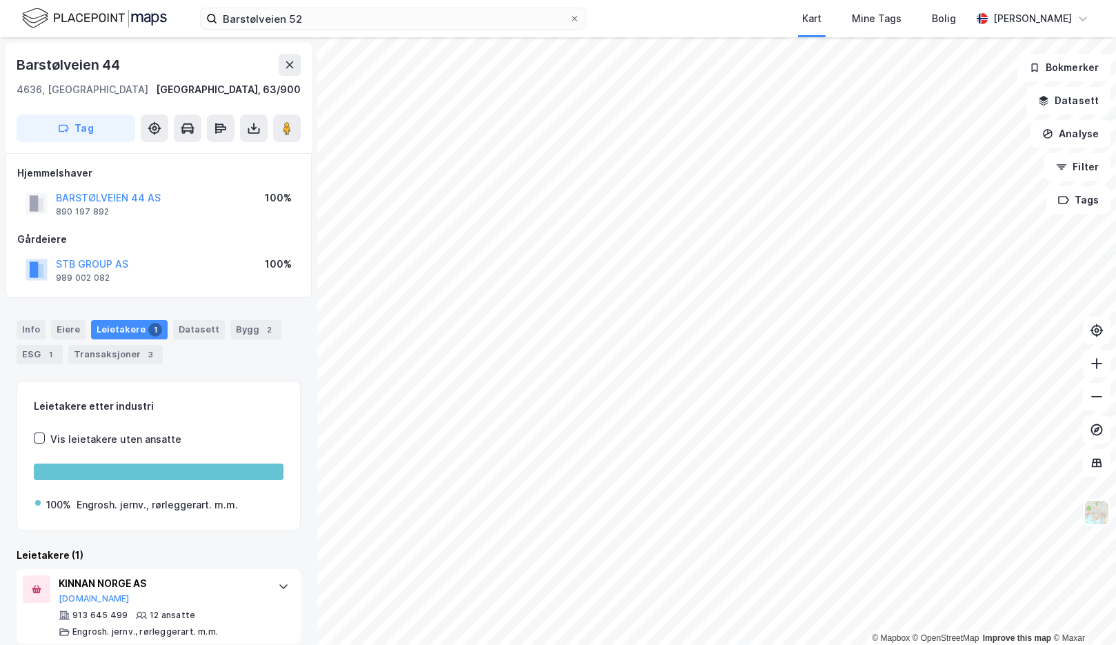
click at [219, 363] on div "Info [PERSON_NAME] 1 Datasett Bygg 2 ESG 1 Transaksjoner 3" at bounding box center [159, 342] width 284 height 44
drag, startPoint x: 182, startPoint y: 193, endPoint x: 57, endPoint y: 202, distance: 125.8
click at [57, 202] on div "BARSTØLVEIEN 44 AS 890 197 892 100%" at bounding box center [158, 203] width 283 height 33
click at [203, 373] on div "Info Eiere Leietakere 1 Datasett Bygg 2 ESG 1 Transaksjoner 3 Leietakere etter …" at bounding box center [159, 473] width 284 height 341
